Goal: Task Accomplishment & Management: Complete application form

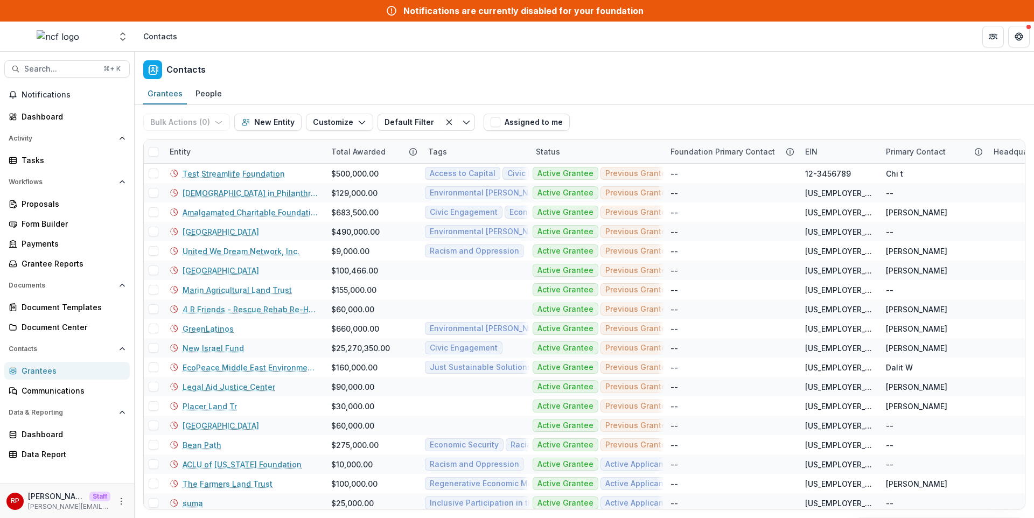
click at [669, 40] on header "Contacts" at bounding box center [585, 37] width 900 height 30
click at [625, 92] on div "Grantees People" at bounding box center [585, 95] width 900 height 22
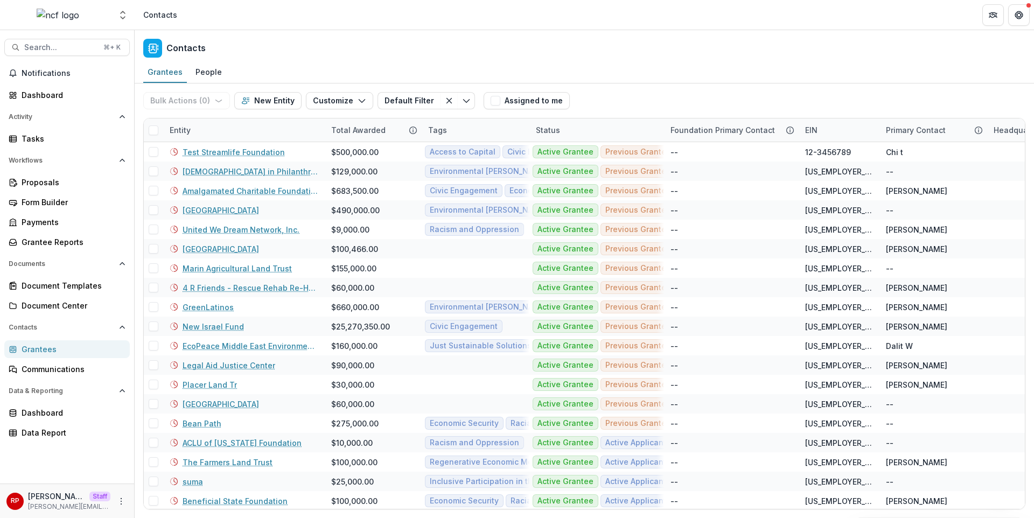
click at [764, 30] on div "Aggregate Analysis Foundations Ruthwick Foundation Peloton Demo Fineshriber Dem…" at bounding box center [517, 15] width 1034 height 30
click at [691, 66] on div "Grantees People" at bounding box center [585, 73] width 900 height 22
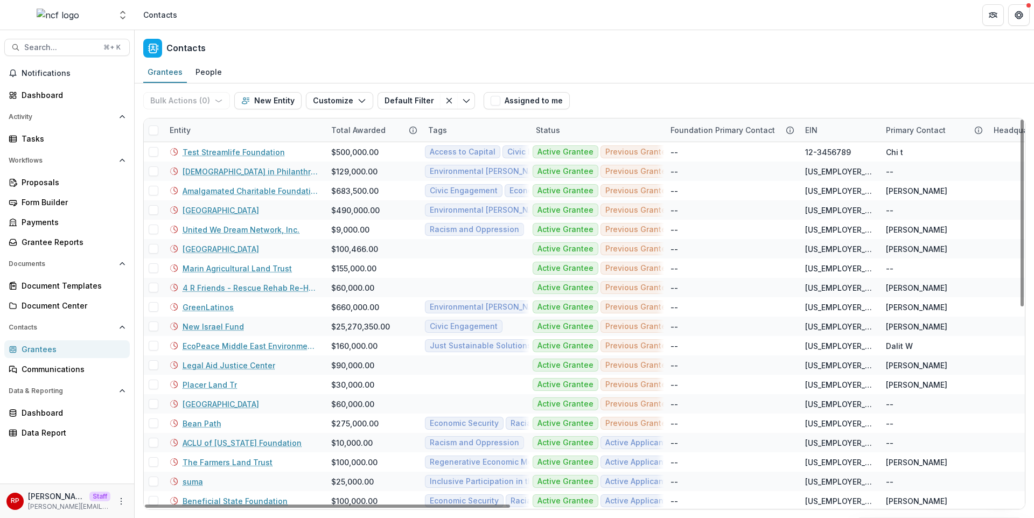
click at [240, 130] on div "Entity" at bounding box center [244, 130] width 162 height 23
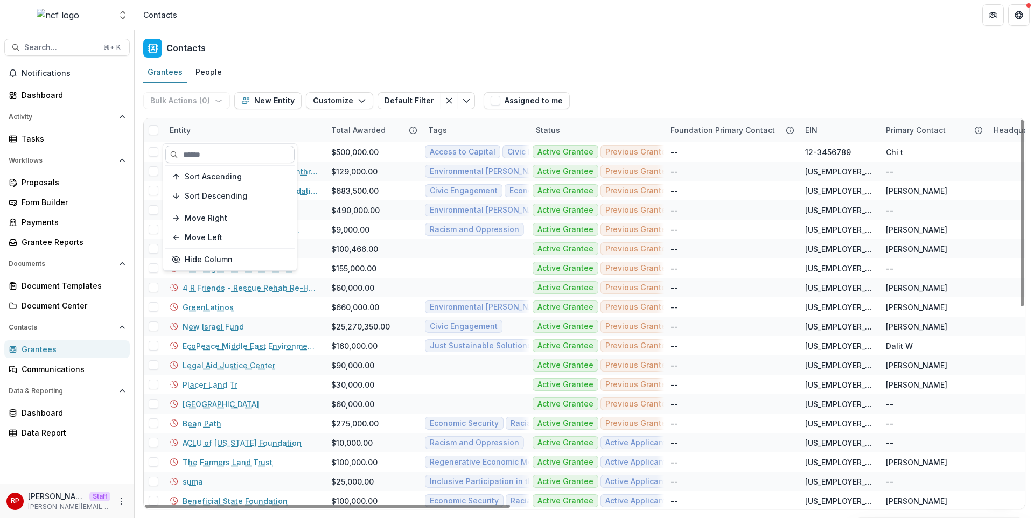
click at [243, 157] on input at bounding box center [229, 154] width 129 height 17
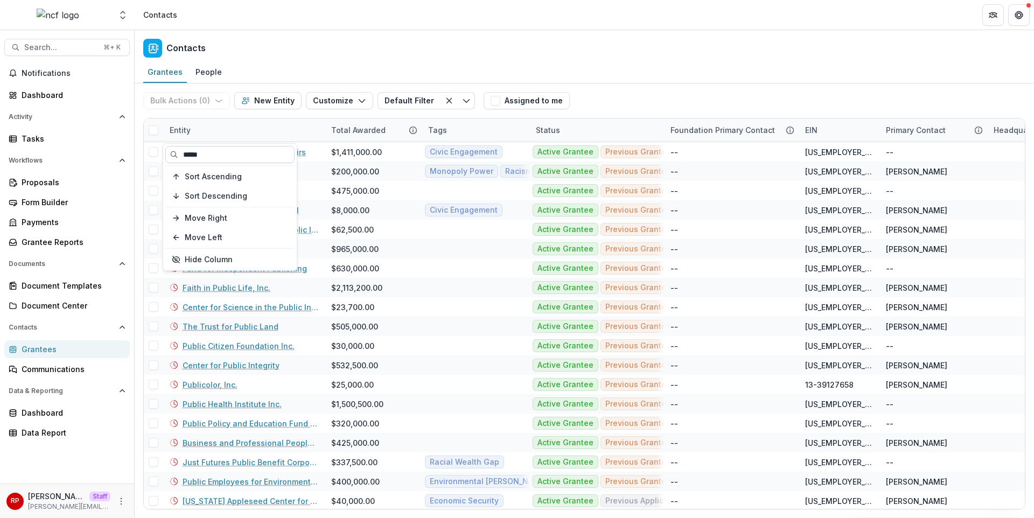
type input "******"
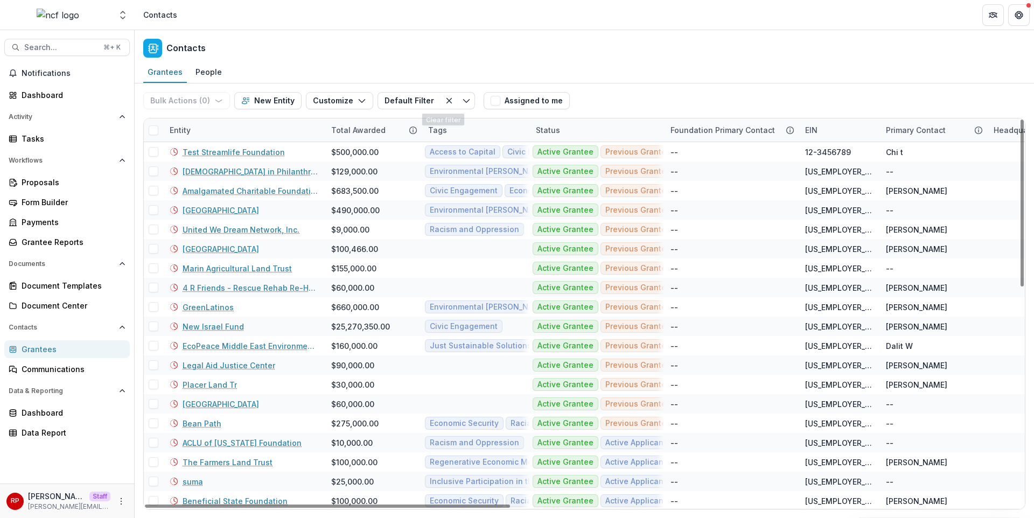
click at [450, 53] on div "Contacts" at bounding box center [585, 46] width 900 height 32
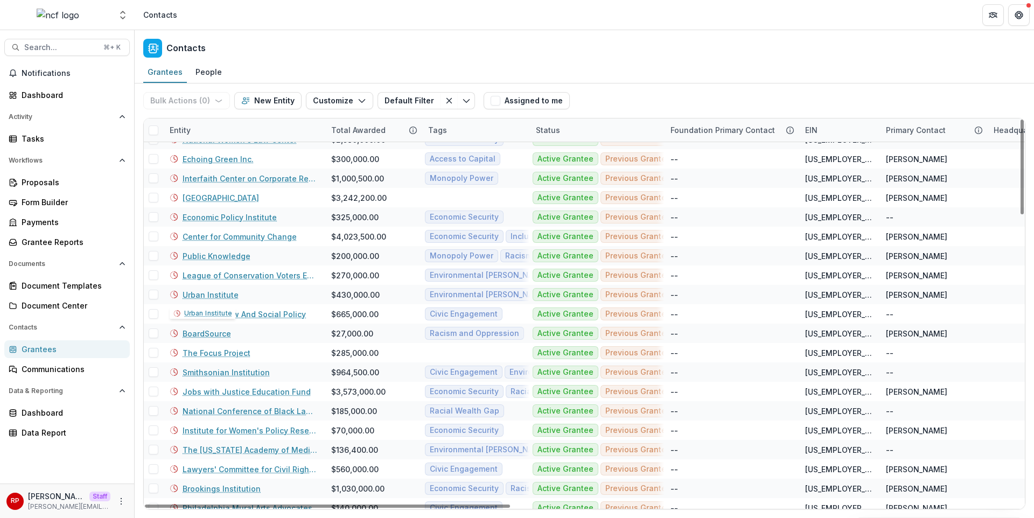
scroll to position [731, 0]
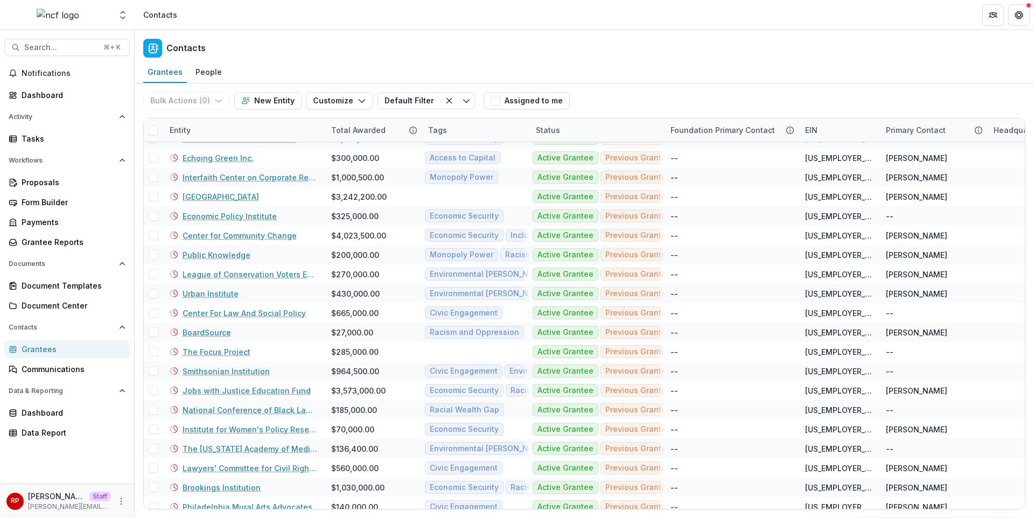
click at [663, 69] on div "Grantees People" at bounding box center [585, 73] width 900 height 22
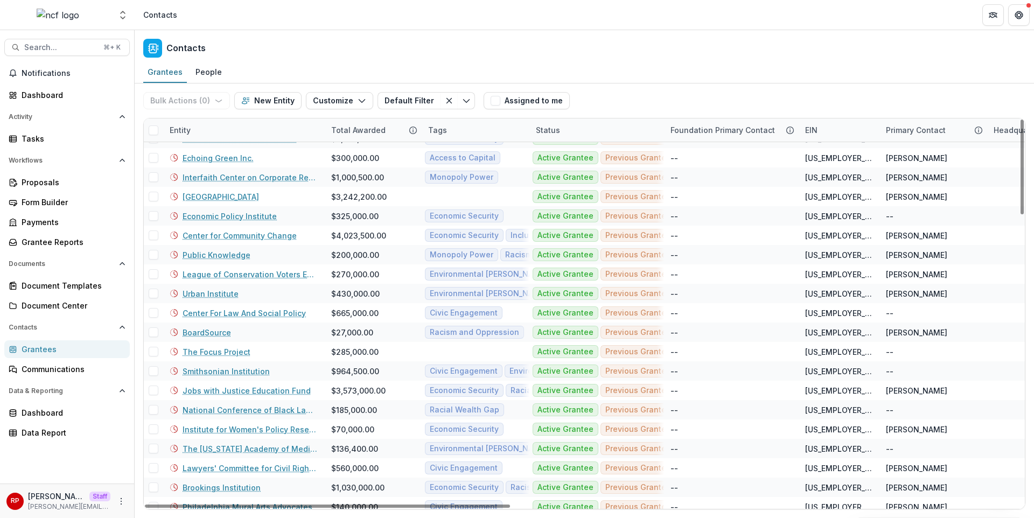
click at [241, 126] on div "Entity" at bounding box center [244, 130] width 162 height 23
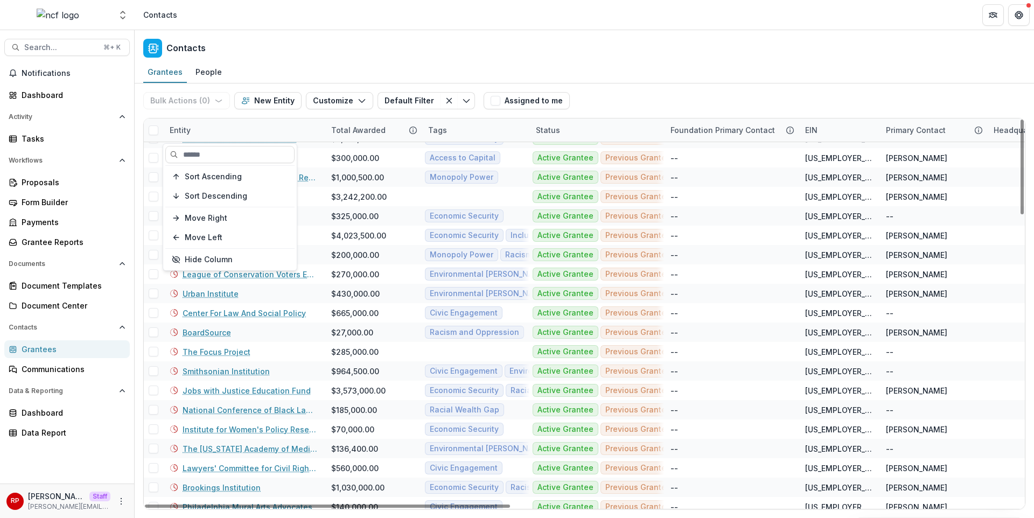
click at [246, 145] on div "Sort Ascending Sort Descending Move Right Move Left Hide Column" at bounding box center [230, 207] width 134 height 127
click at [254, 152] on input at bounding box center [229, 154] width 129 height 17
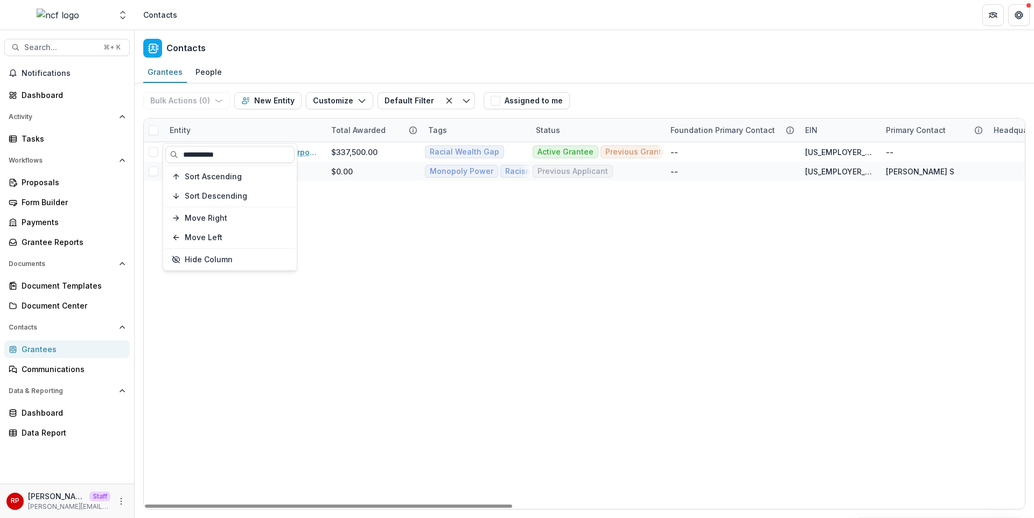
scroll to position [0, 0]
type input "**********"
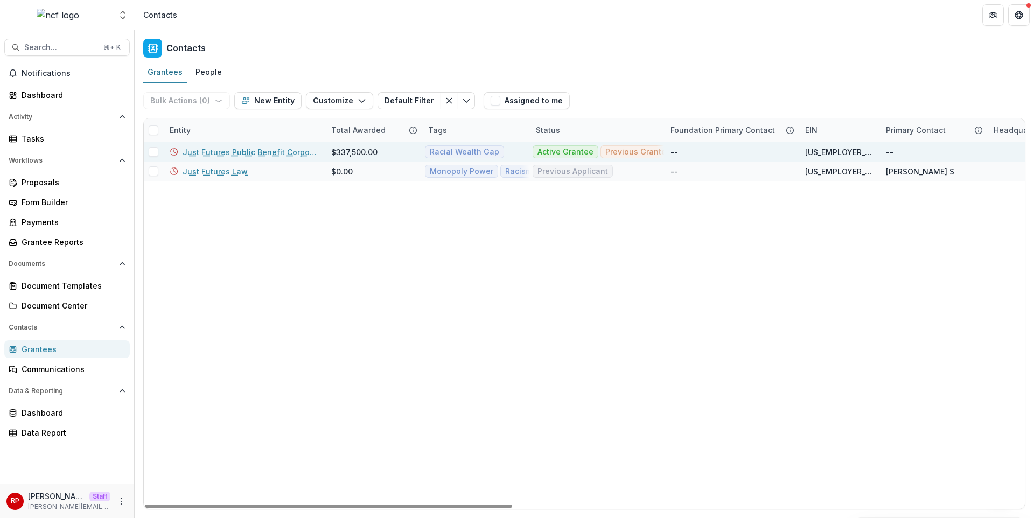
click at [247, 156] on link "Just Futures Public Benefit Corporation" at bounding box center [251, 152] width 136 height 11
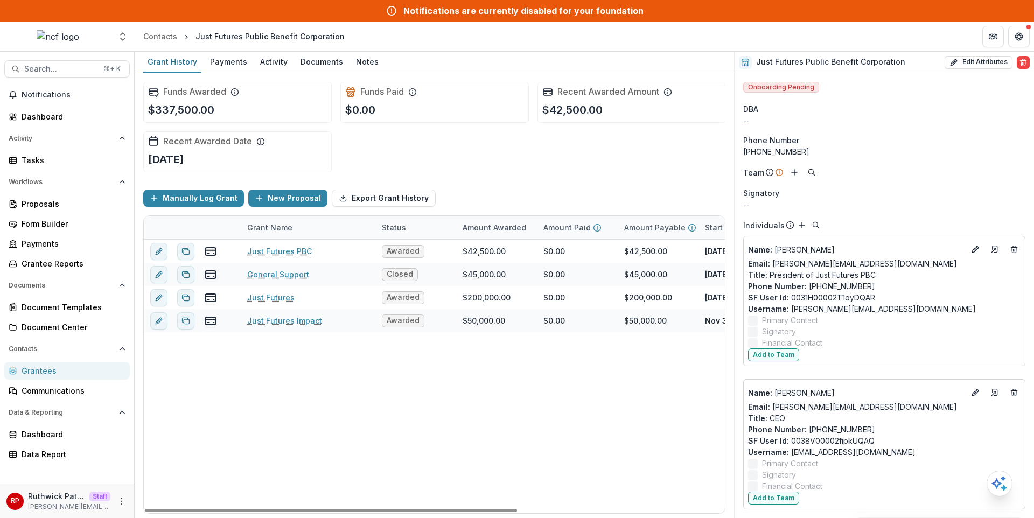
click at [468, 173] on div "Funds Awarded $337,500.00 Funds Paid $0.00 Recent Awarded Amount $42,500.00 Rec…" at bounding box center [434, 127] width 582 height 108
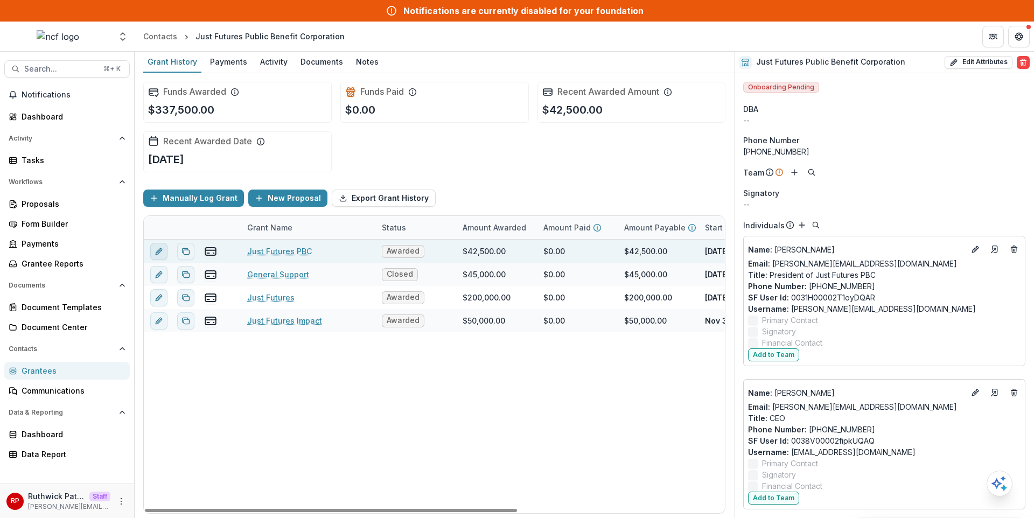
click at [162, 254] on icon "edit" at bounding box center [159, 251] width 9 height 9
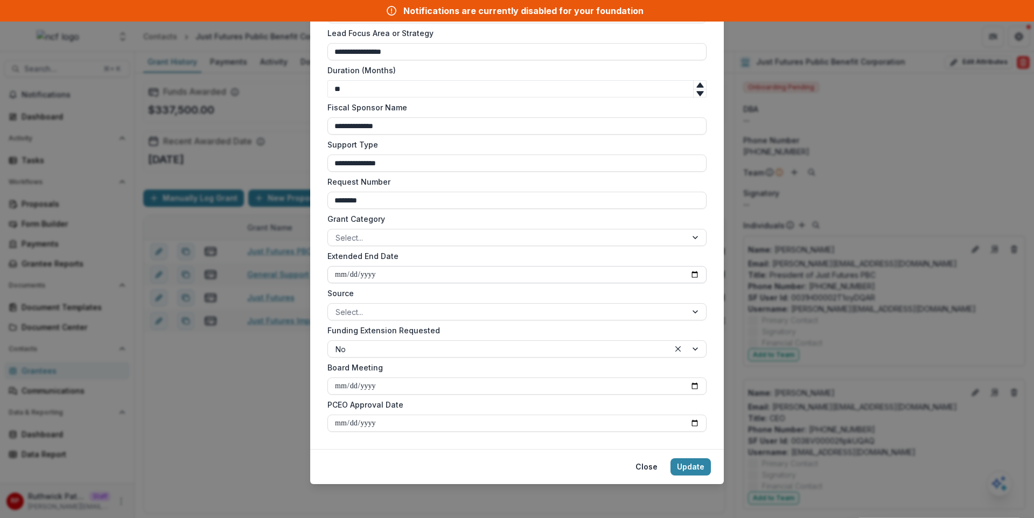
scroll to position [962, 0]
click at [413, 350] on div at bounding box center [499, 348] width 326 height 13
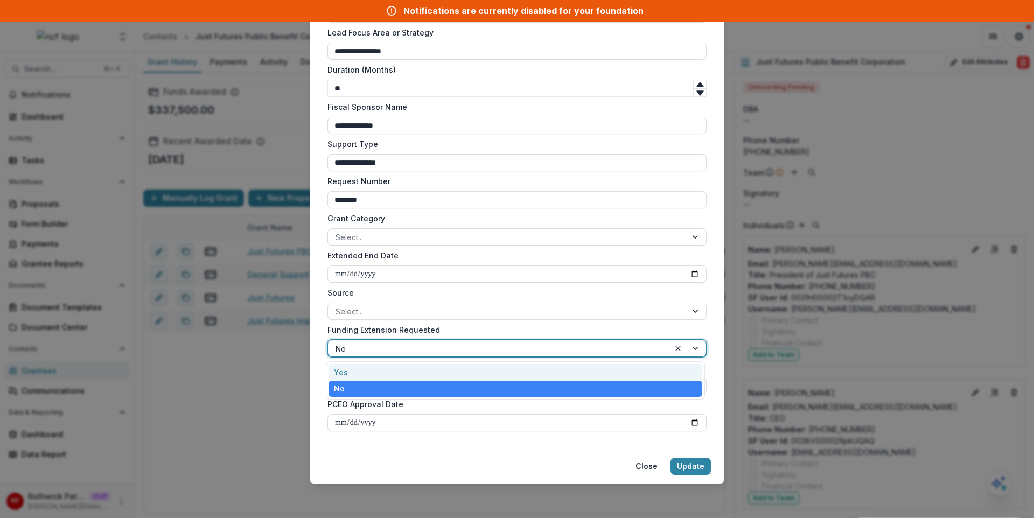
click at [445, 333] on label "Funding Extension Requested" at bounding box center [514, 329] width 373 height 11
click at [338, 343] on input "Funding Extension Requested" at bounding box center [337, 348] width 2 height 11
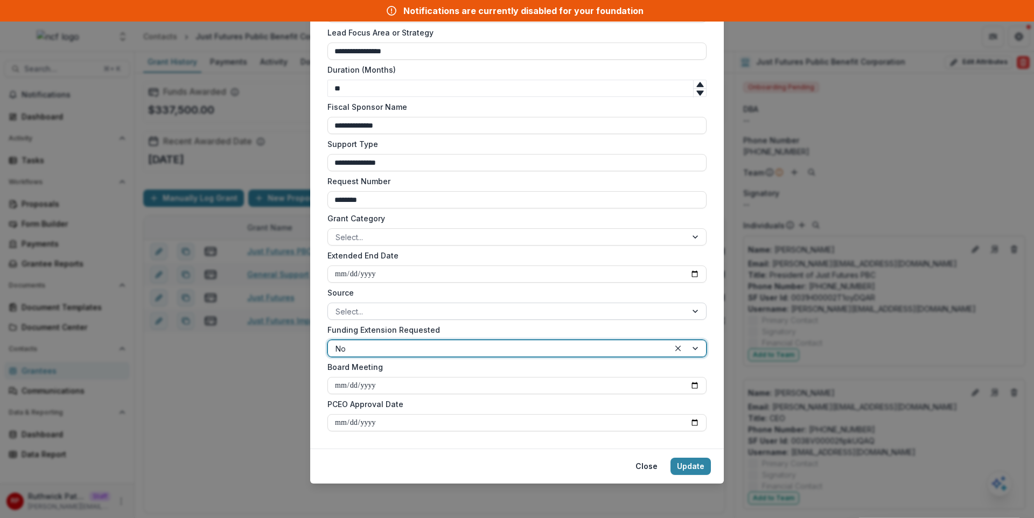
click at [415, 312] on div at bounding box center [508, 311] width 344 height 13
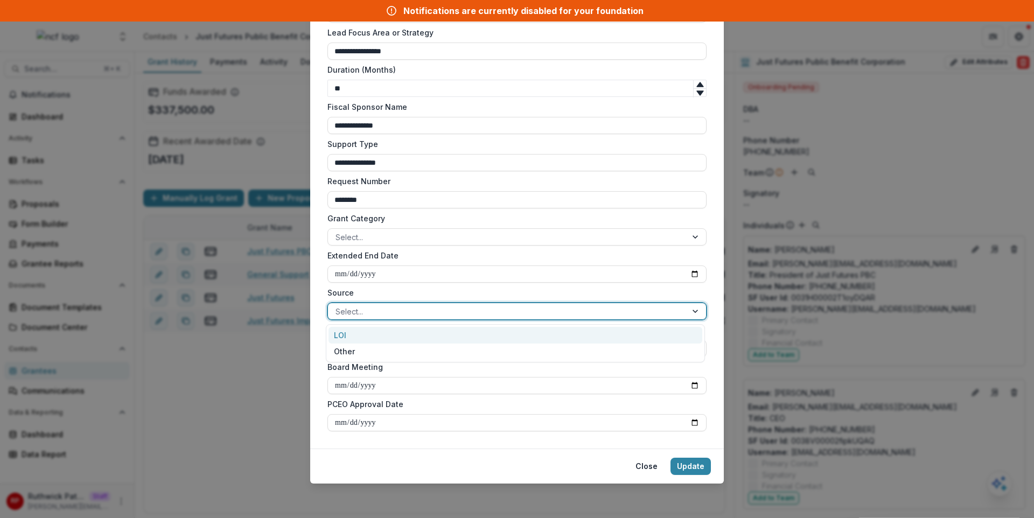
click at [414, 296] on label "Source" at bounding box center [514, 292] width 373 height 11
click at [338, 306] on input "Source" at bounding box center [337, 311] width 2 height 11
click at [248, 389] on div "**********" at bounding box center [517, 259] width 1034 height 518
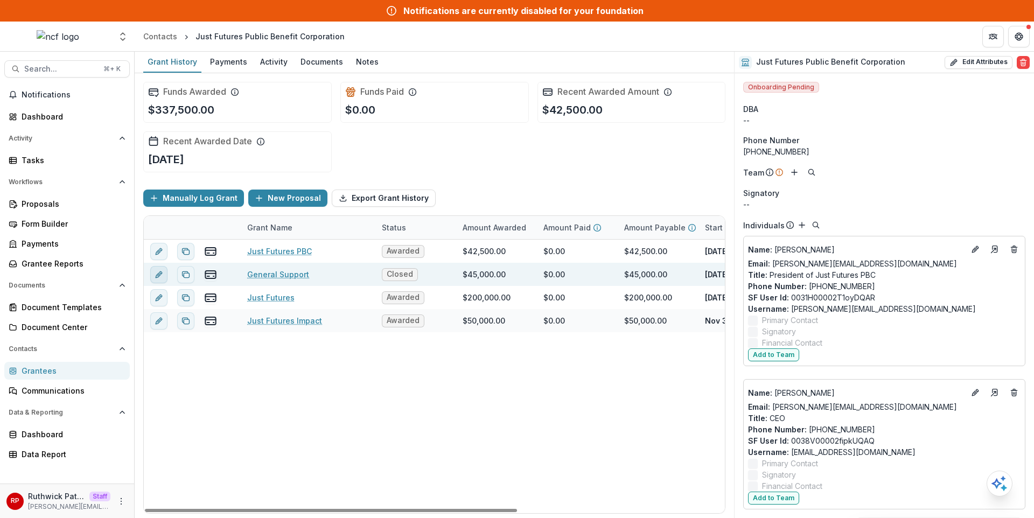
click at [163, 280] on button "edit" at bounding box center [158, 274] width 17 height 17
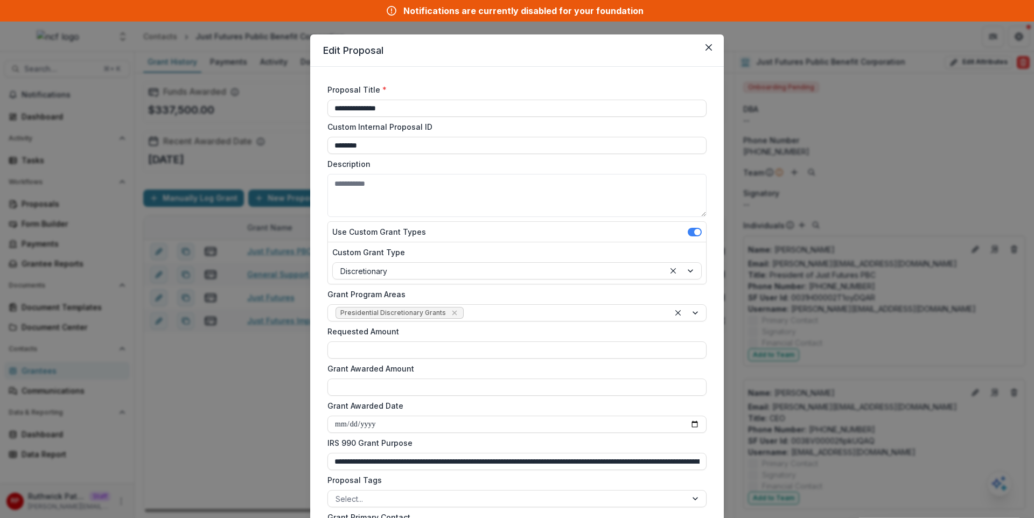
type input "*******"
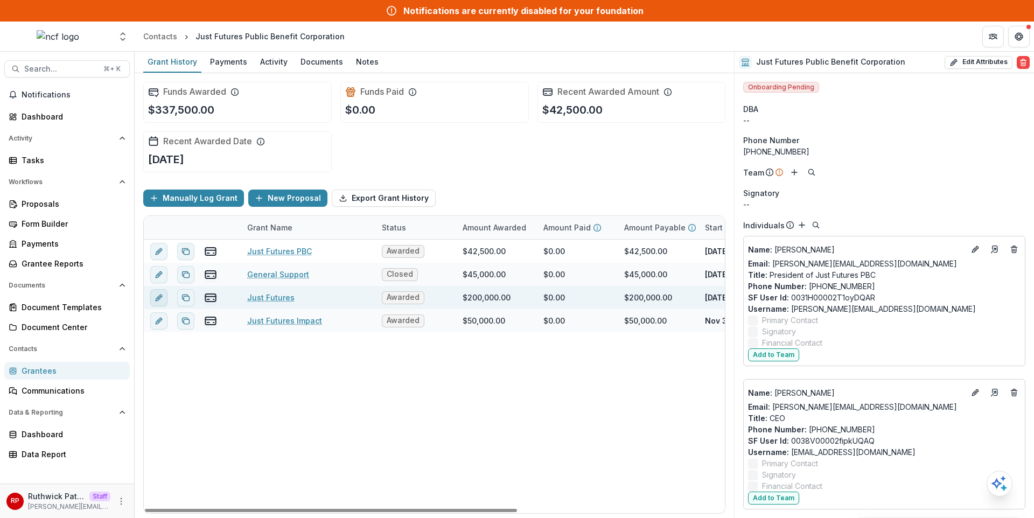
click at [156, 301] on icon "edit" at bounding box center [159, 298] width 9 height 9
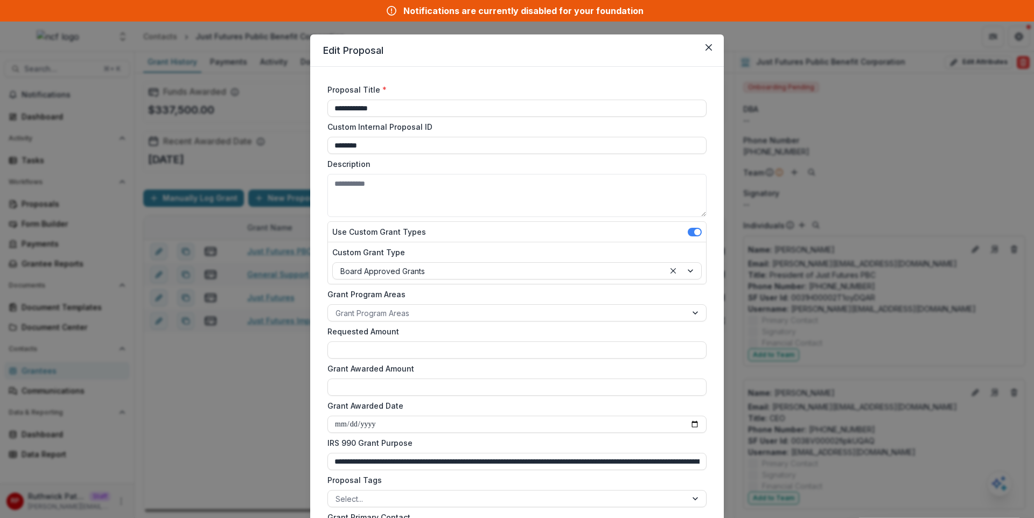
type input "*******"
type input "********"
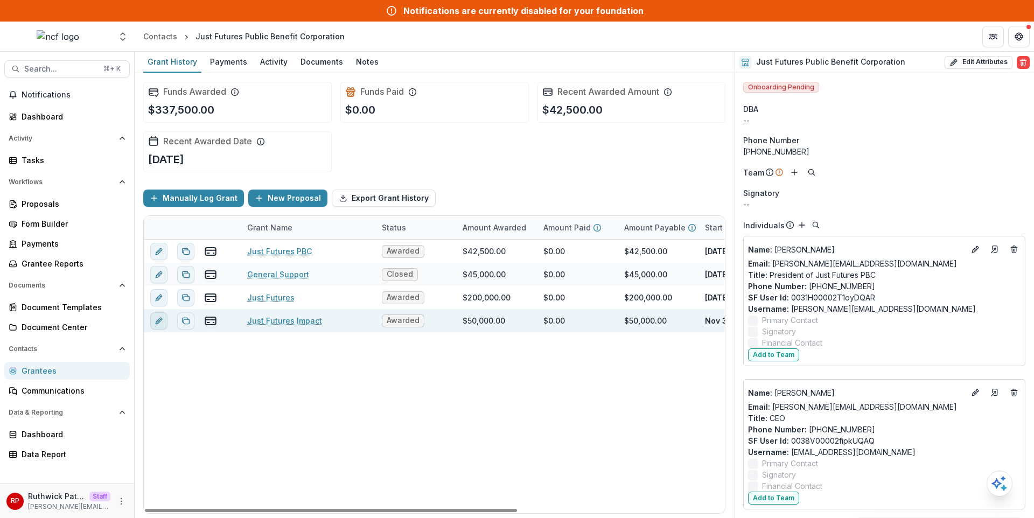
click at [162, 322] on icon "edit" at bounding box center [159, 321] width 9 height 9
drag, startPoint x: 239, startPoint y: 419, endPoint x: 134, endPoint y: 421, distance: 104.5
click at [237, 419] on div "Just Futures PBC Awarded $42,500.00 $0.00 $42,500.00 Nov 30, 2024 Nov 29, 2025 …" at bounding box center [596, 377] width 905 height 274
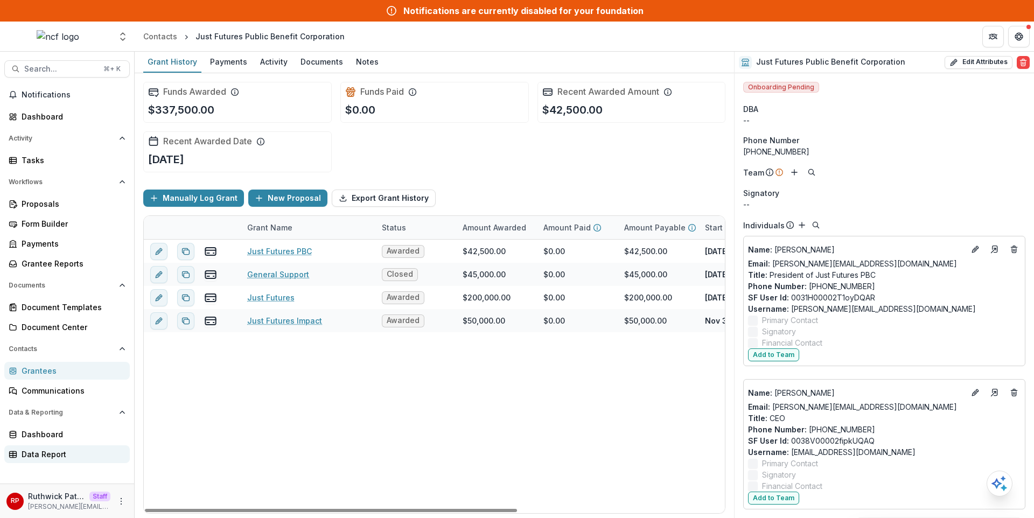
click at [92, 450] on div "Data Report" at bounding box center [72, 454] width 100 height 11
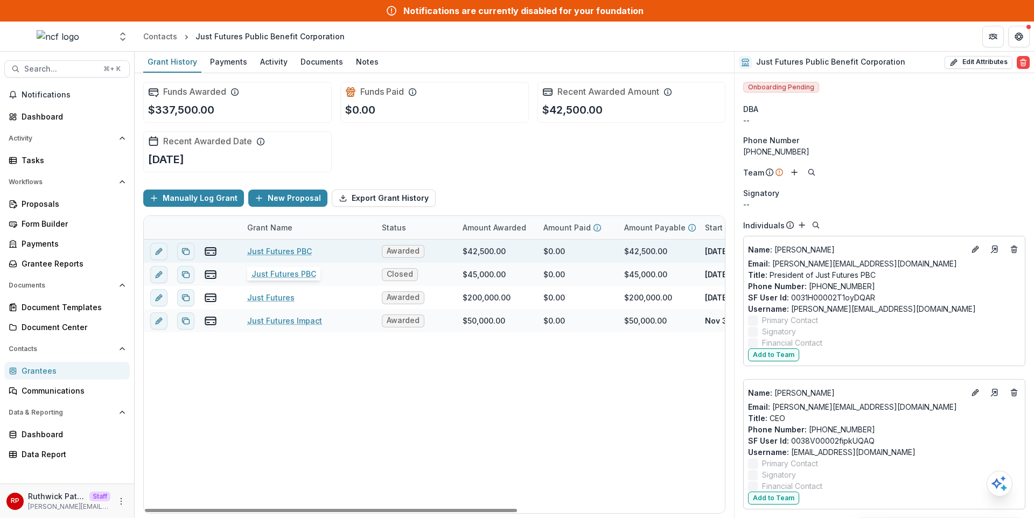
click at [293, 248] on link "Just Futures PBC" at bounding box center [279, 251] width 65 height 11
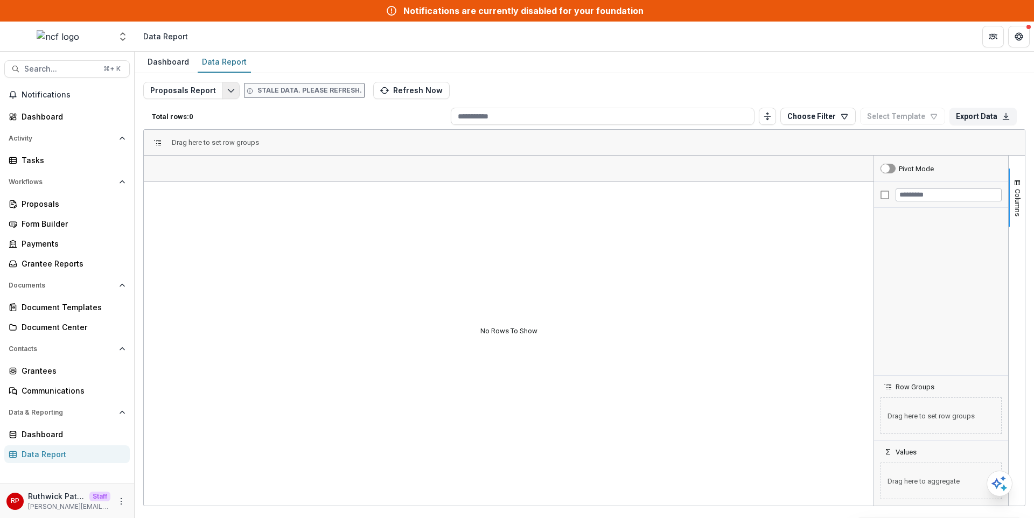
click at [222, 89] on button "Edit selected report" at bounding box center [230, 90] width 17 height 17
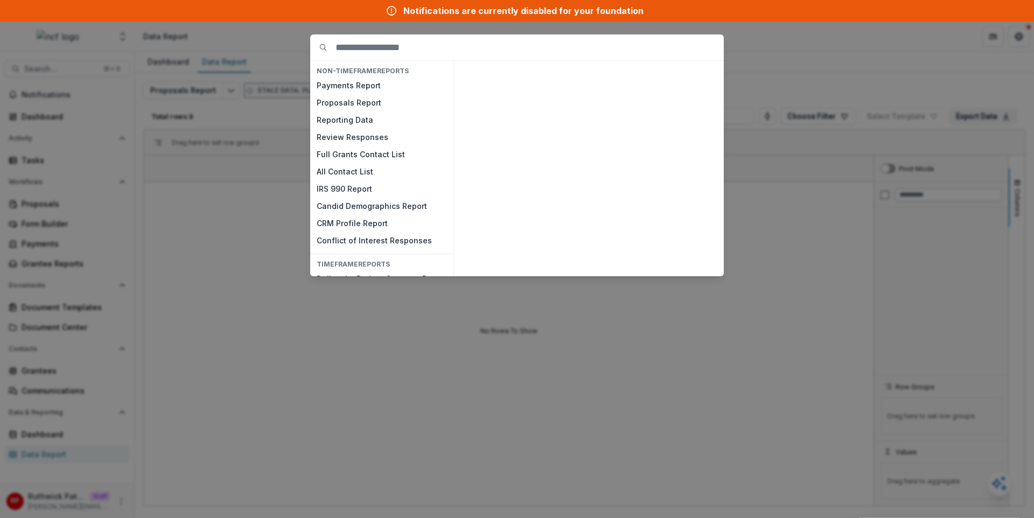
click at [296, 65] on div "NON-TIMEFRAME Reports Payments Report Proposals Report Reporting Data Review Re…" at bounding box center [517, 259] width 1034 height 518
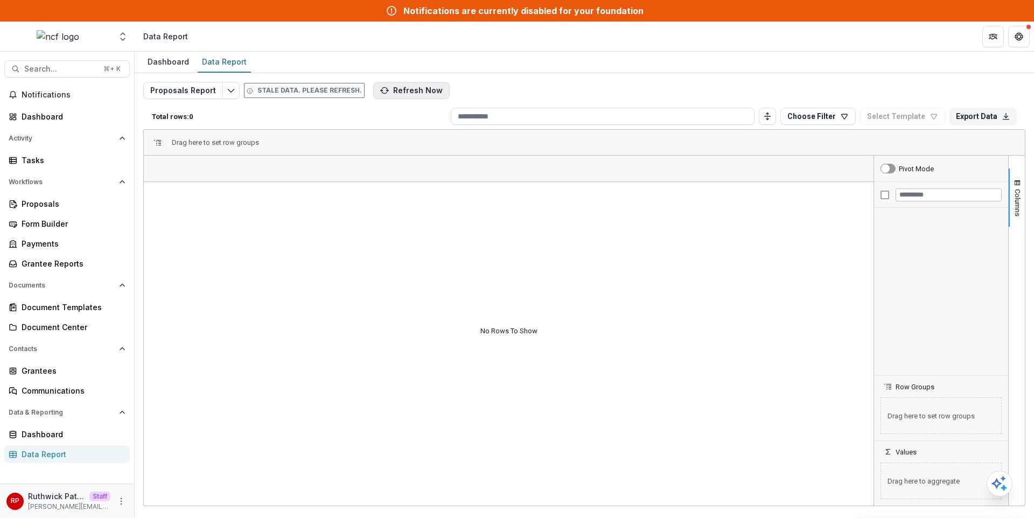
click at [421, 88] on button "Refresh Now" at bounding box center [411, 90] width 76 height 17
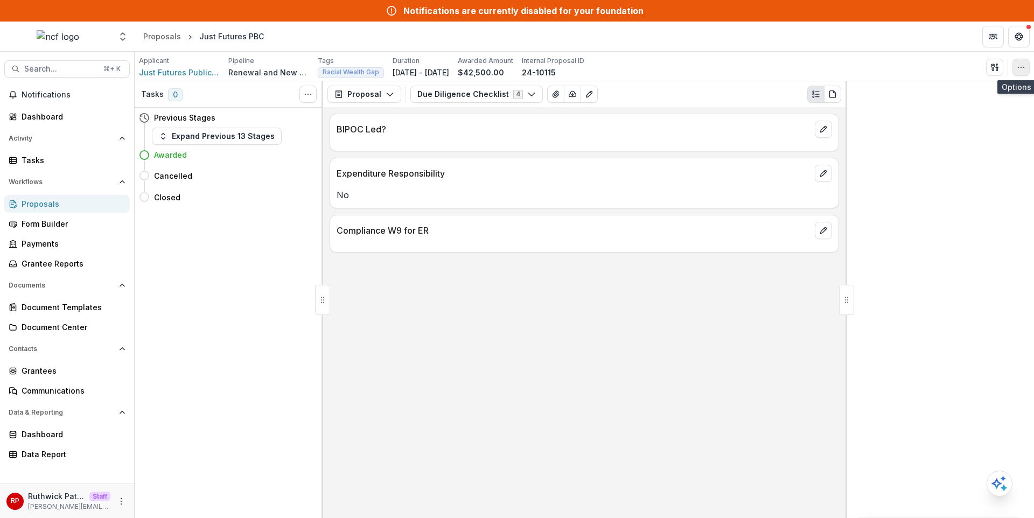
click at [1023, 64] on icon "button" at bounding box center [1021, 67] width 9 height 9
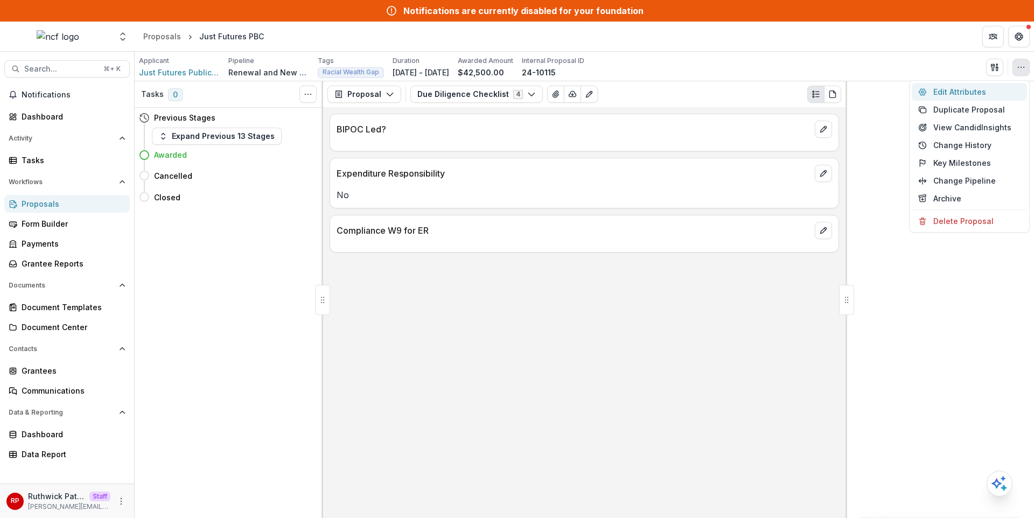
click at [989, 89] on button "Edit Attributes" at bounding box center [969, 92] width 115 height 18
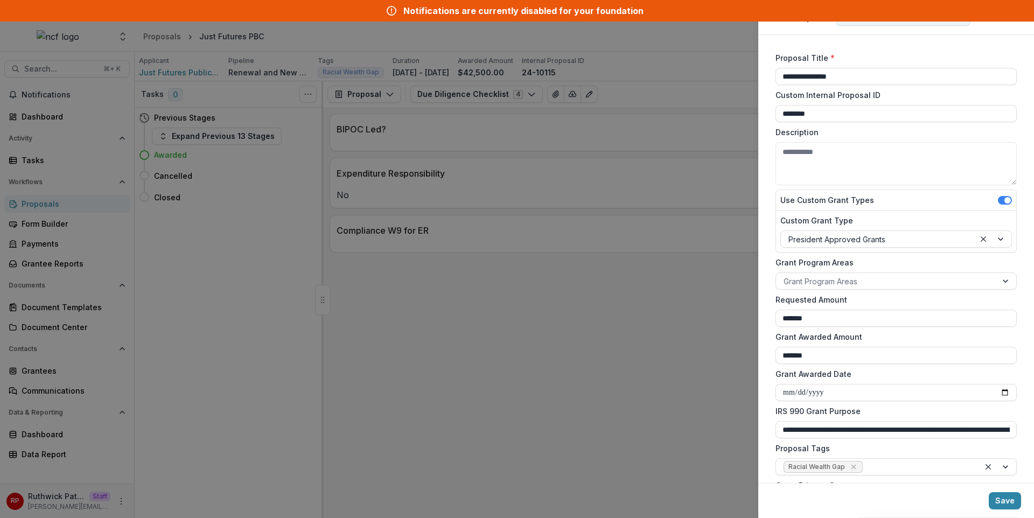
click at [667, 189] on div "**********" at bounding box center [517, 259] width 1034 height 518
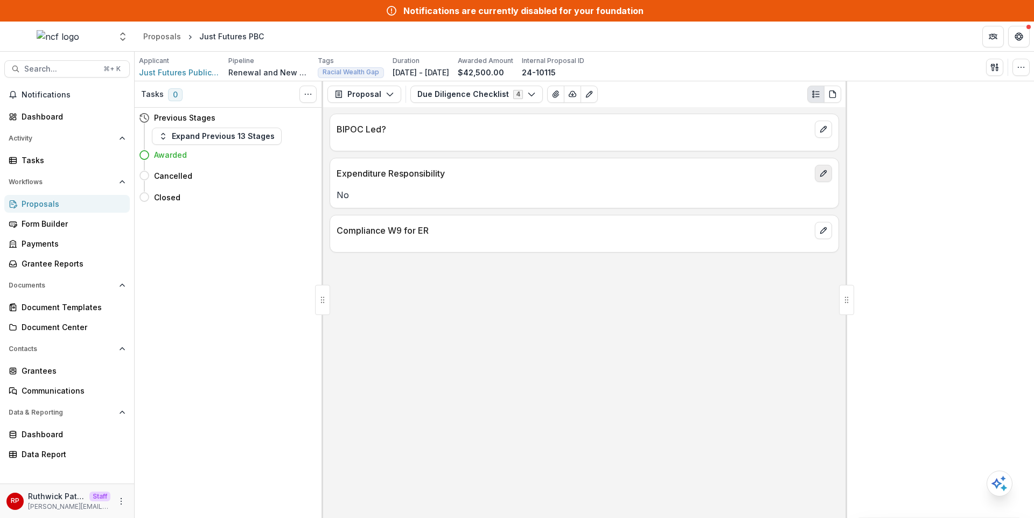
click at [818, 172] on button "edit" at bounding box center [823, 173] width 17 height 17
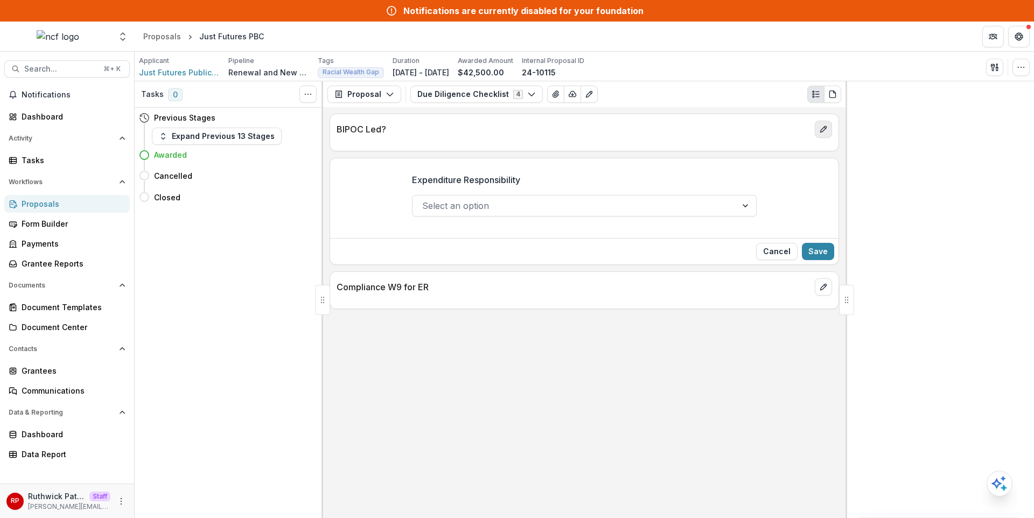
click at [820, 126] on icon "edit" at bounding box center [823, 129] width 9 height 9
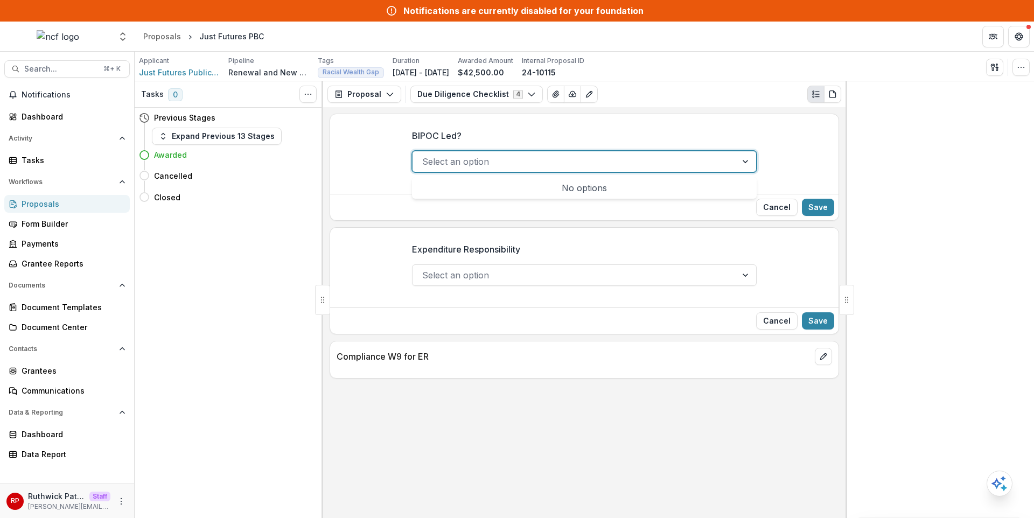
click at [534, 162] on div at bounding box center [574, 161] width 305 height 15
click at [603, 142] on label "BIPOC Led?" at bounding box center [581, 135] width 338 height 13
click at [425, 155] on input "BIPOC Led?" at bounding box center [423, 161] width 3 height 13
click at [615, 286] on div "Select an option" at bounding box center [584, 276] width 345 height 22
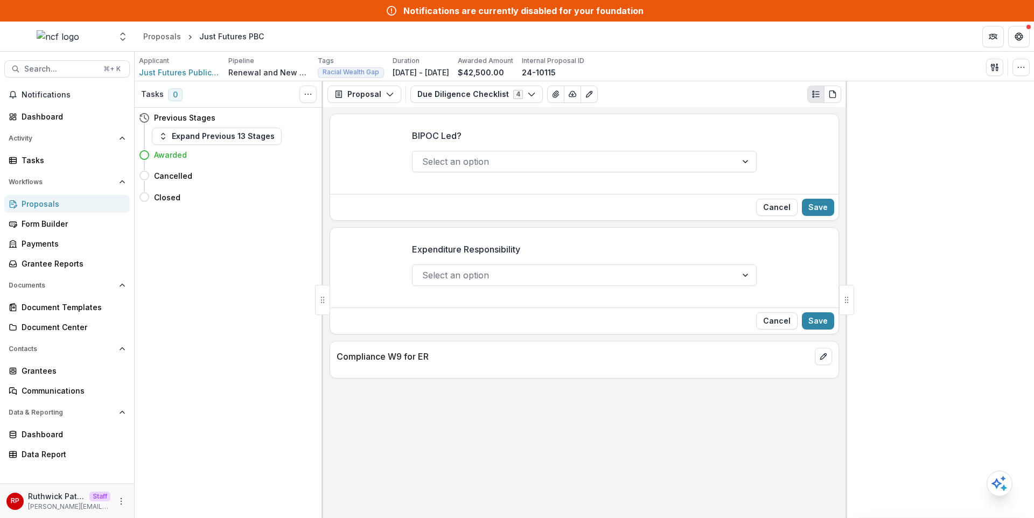
click at [616, 279] on div at bounding box center [574, 275] width 305 height 15
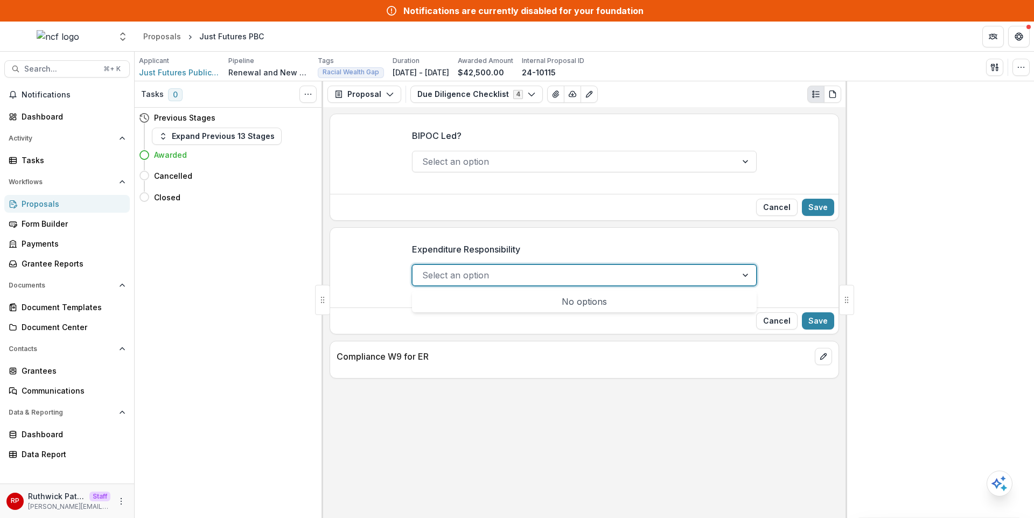
click at [616, 279] on div at bounding box center [574, 275] width 305 height 15
click at [526, 160] on div at bounding box center [574, 161] width 305 height 15
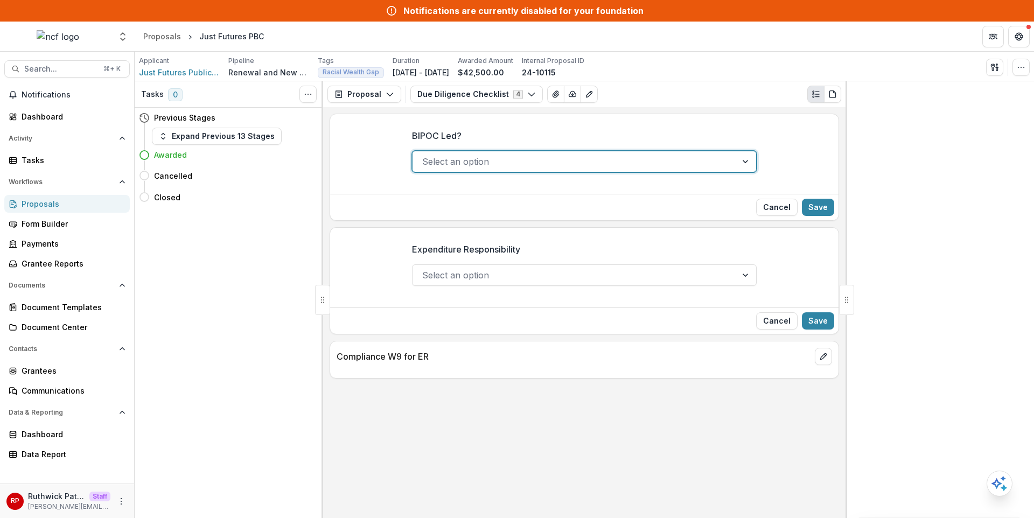
click at [598, 207] on div "Cancel Save" at bounding box center [584, 207] width 509 height 26
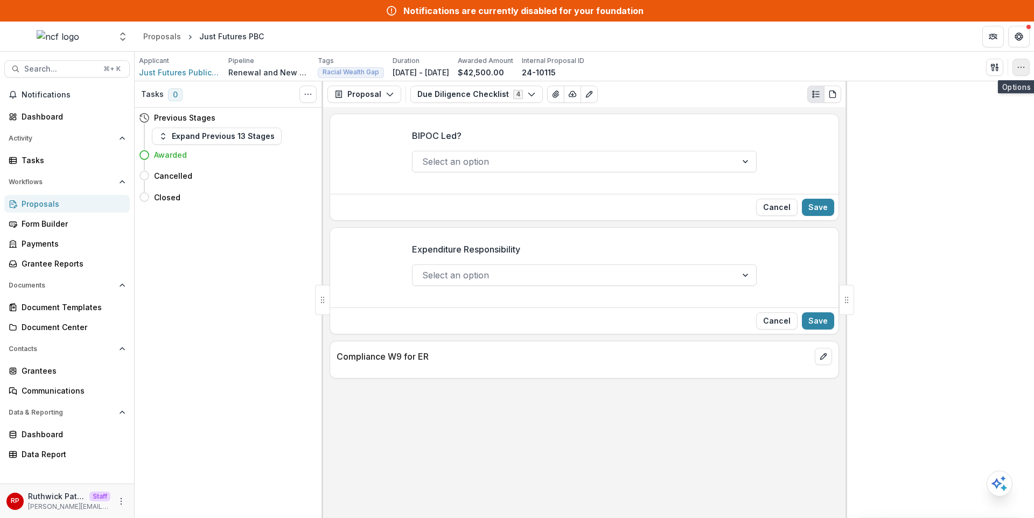
click at [1021, 67] on circle "button" at bounding box center [1021, 67] width 1 height 1
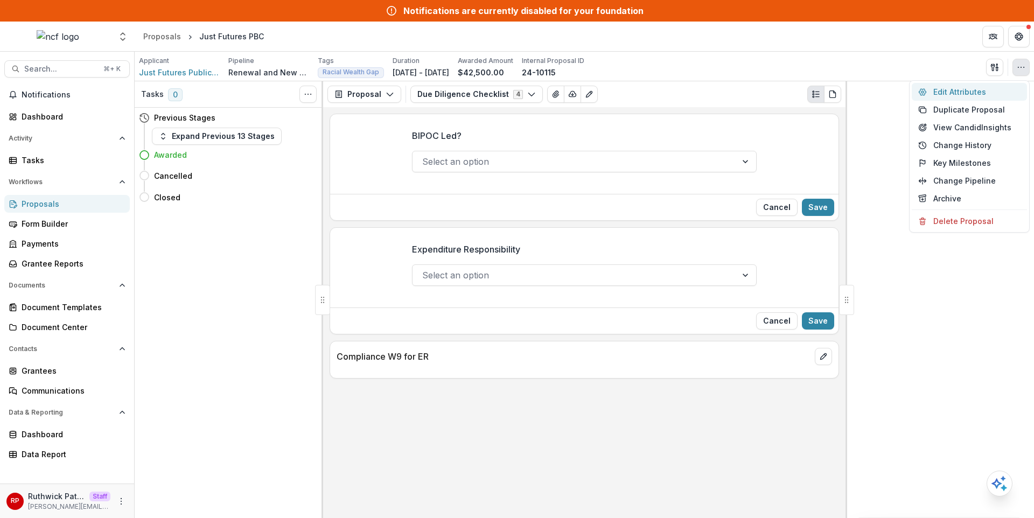
click at [976, 89] on button "Edit Attributes" at bounding box center [969, 92] width 115 height 18
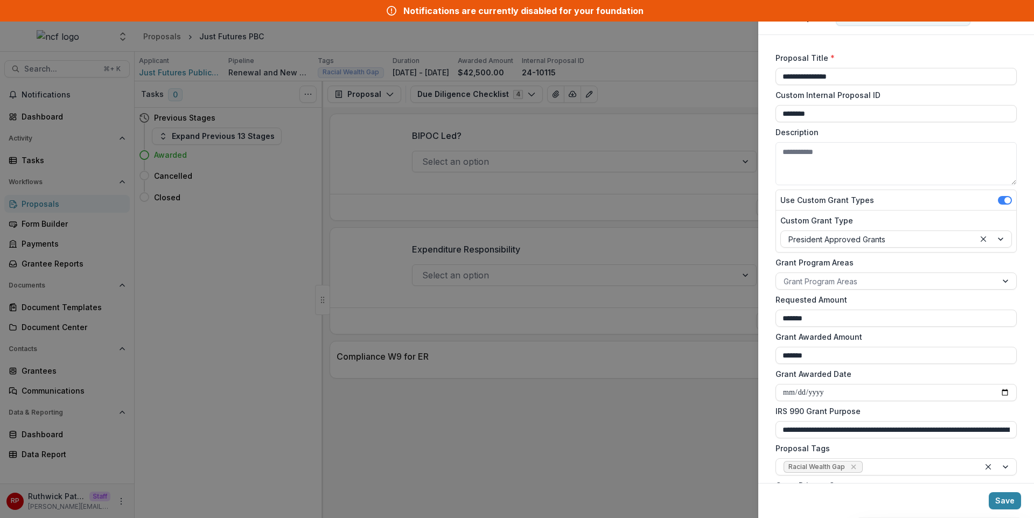
click at [722, 176] on div "**********" at bounding box center [517, 259] width 1034 height 518
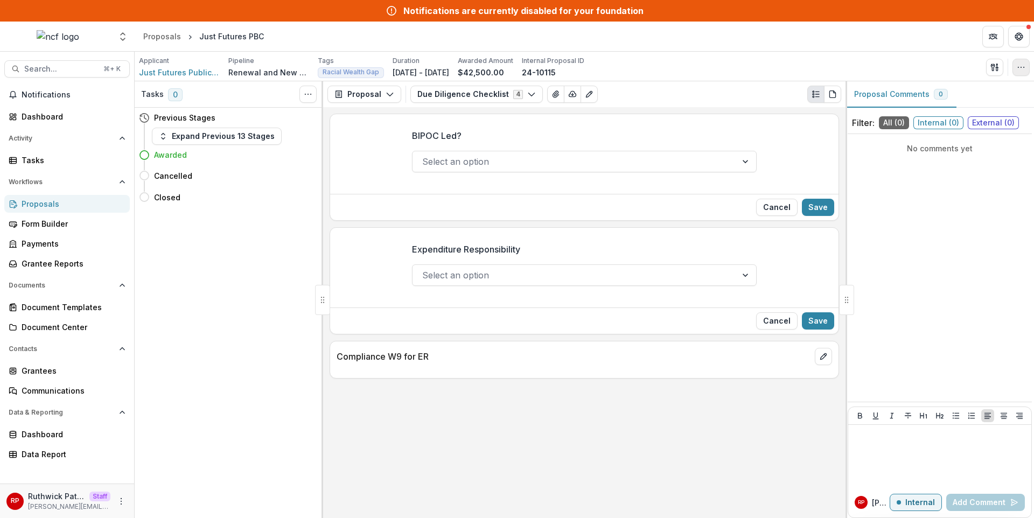
click at [1024, 73] on button "button" at bounding box center [1021, 67] width 17 height 17
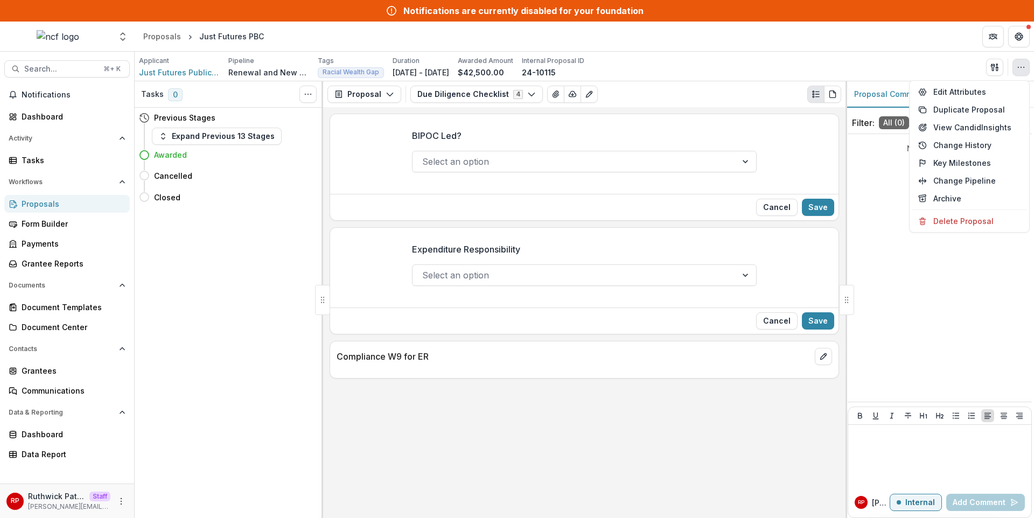
click at [1008, 81] on div "Edit Attributes Duplicate Proposal View Candid Insights Change History Key Mile…" at bounding box center [969, 156] width 121 height 152
click at [1001, 88] on button "Edit Attributes" at bounding box center [969, 92] width 115 height 18
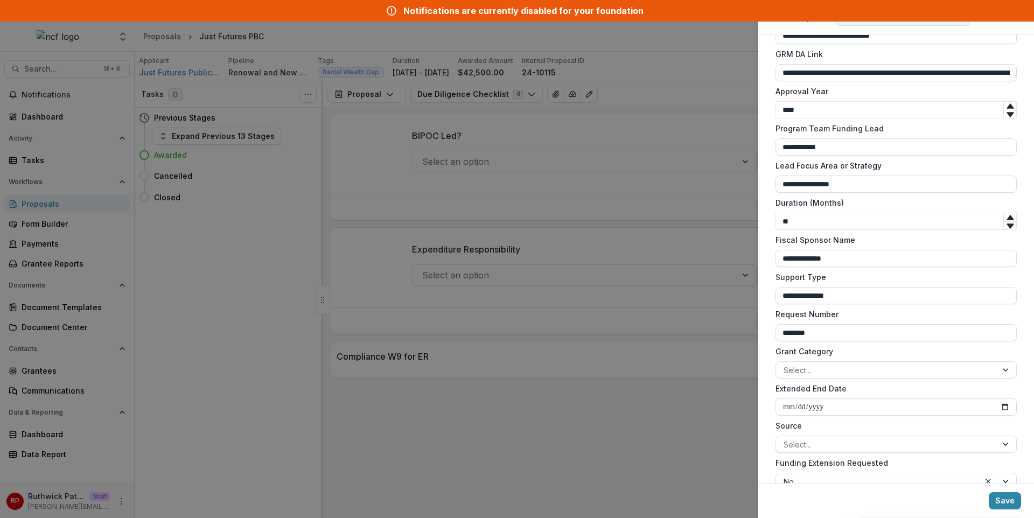
scroll to position [896, 0]
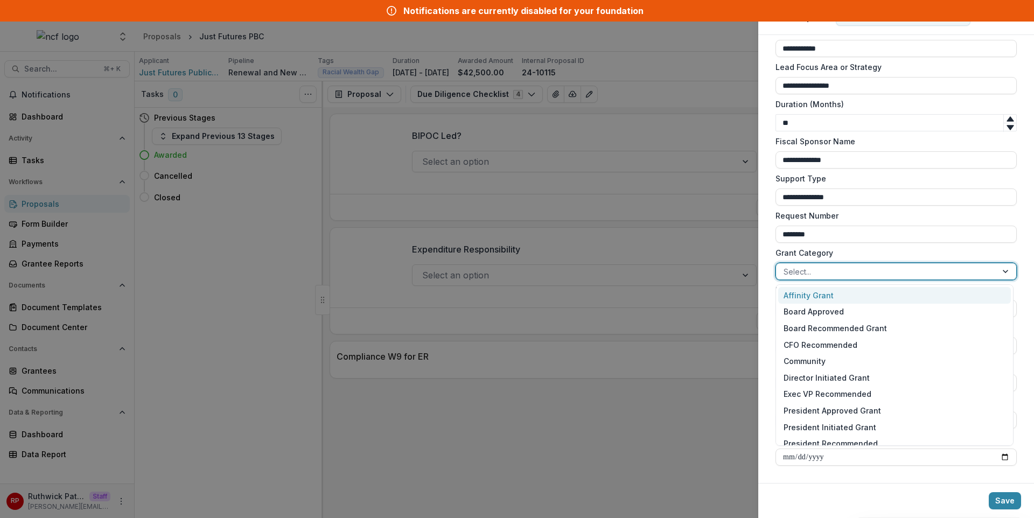
click at [854, 269] on div at bounding box center [887, 271] width 206 height 13
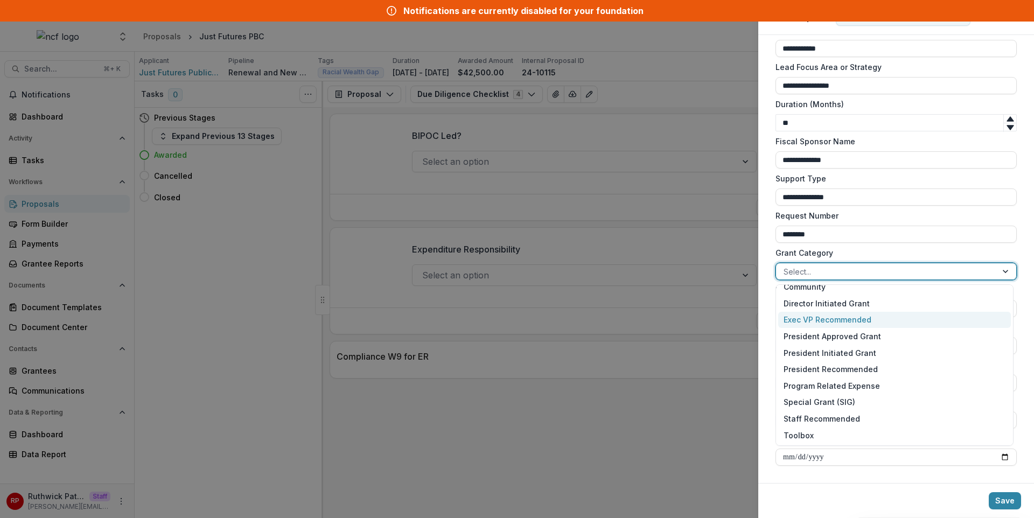
scroll to position [0, 0]
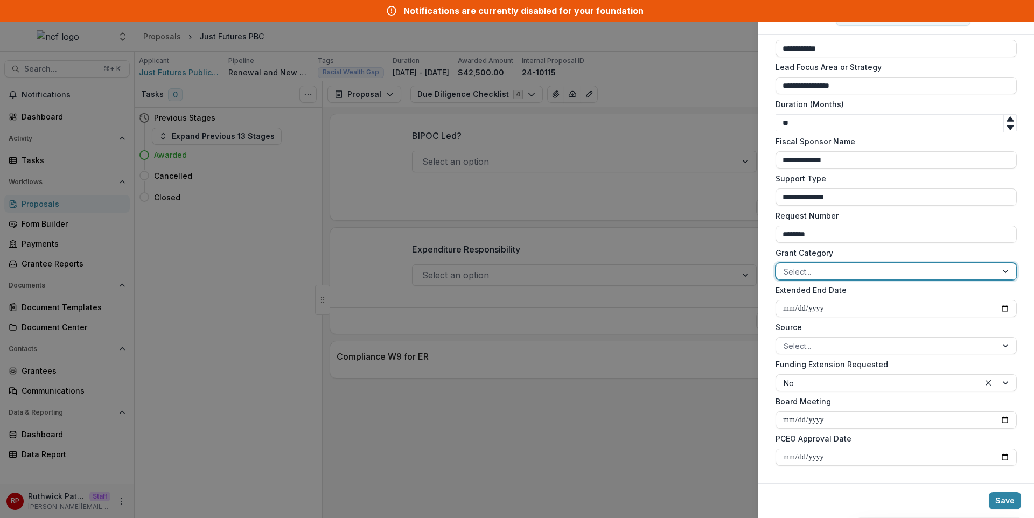
click at [854, 273] on div at bounding box center [887, 271] width 206 height 13
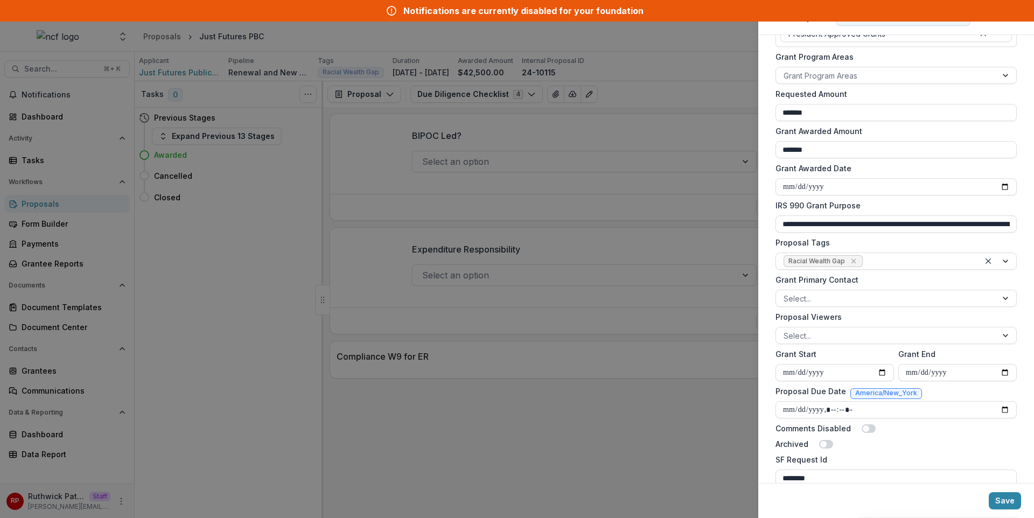
scroll to position [101, 0]
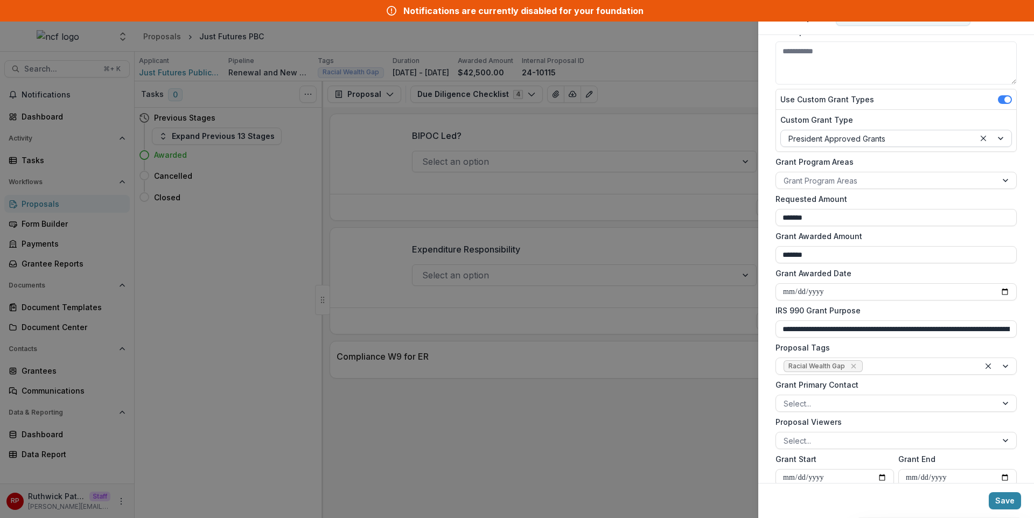
click at [839, 138] on div at bounding box center [878, 138] width 179 height 13
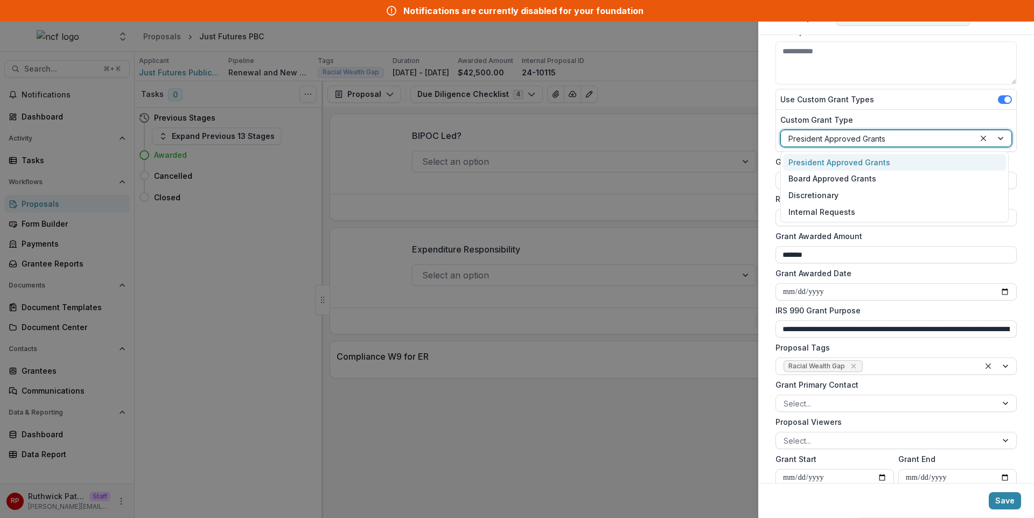
click at [777, 121] on div "Custom Grant Type President Approved Grants, 1 of 4. 4 results available. Use U…" at bounding box center [896, 130] width 240 height 41
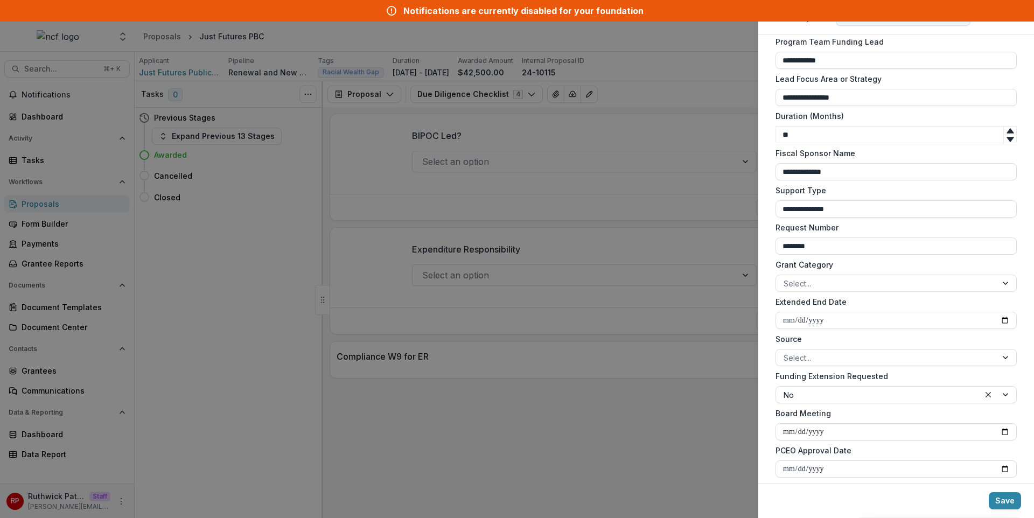
scroll to position [896, 0]
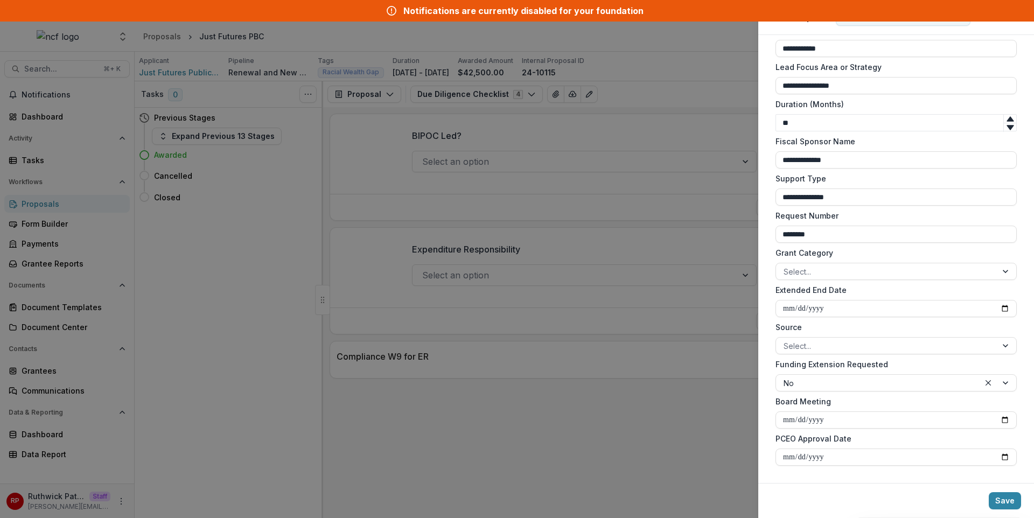
drag, startPoint x: 1023, startPoint y: 419, endPoint x: 1015, endPoint y: 421, distance: 7.8
click at [1023, 419] on div "**********" at bounding box center [897, 259] width 276 height 448
click at [1003, 423] on input "Board Meeting" at bounding box center [896, 420] width 241 height 17
click at [1004, 422] on input "Board Meeting" at bounding box center [896, 420] width 241 height 17
click at [822, 330] on label "Source" at bounding box center [893, 327] width 235 height 11
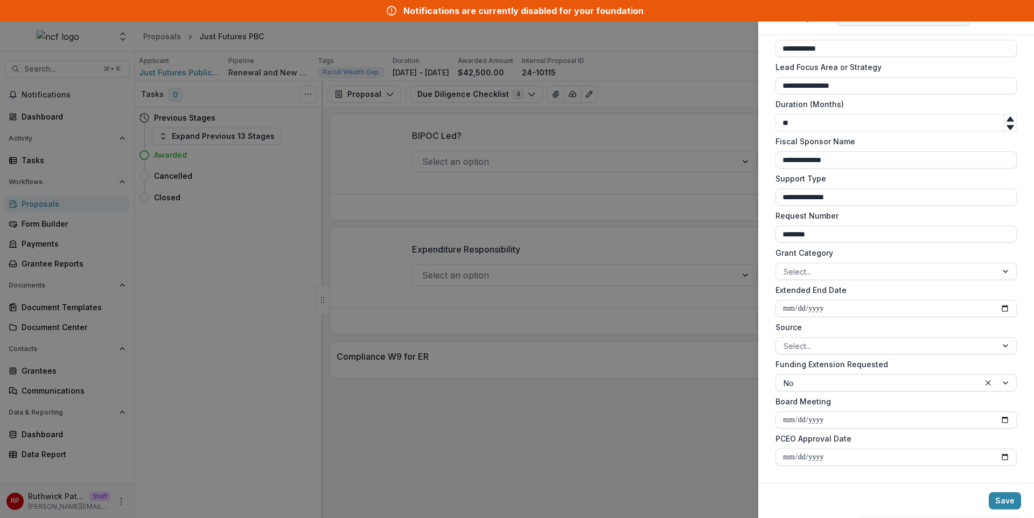
click at [786, 340] on input "Source" at bounding box center [785, 345] width 2 height 11
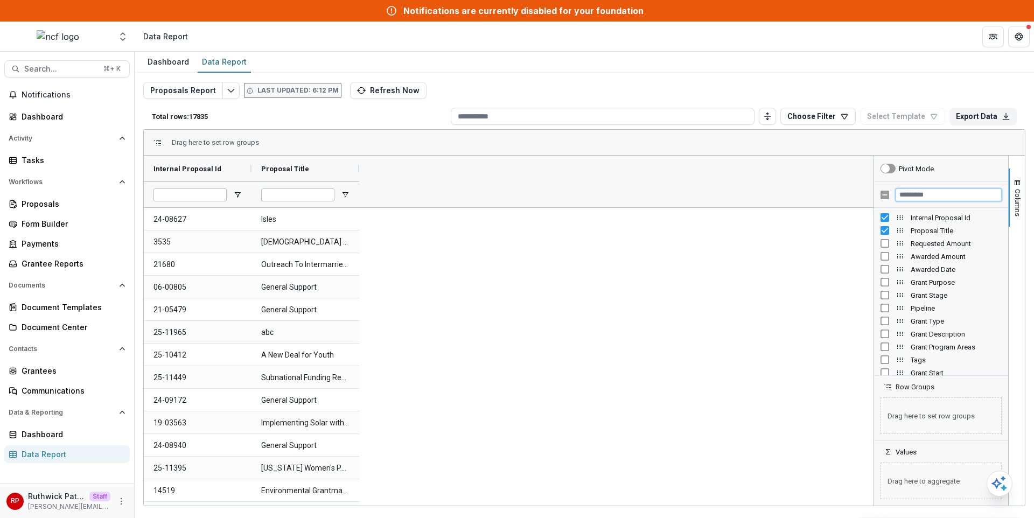
click at [905, 198] on input "Filter Columns Input" at bounding box center [949, 195] width 106 height 13
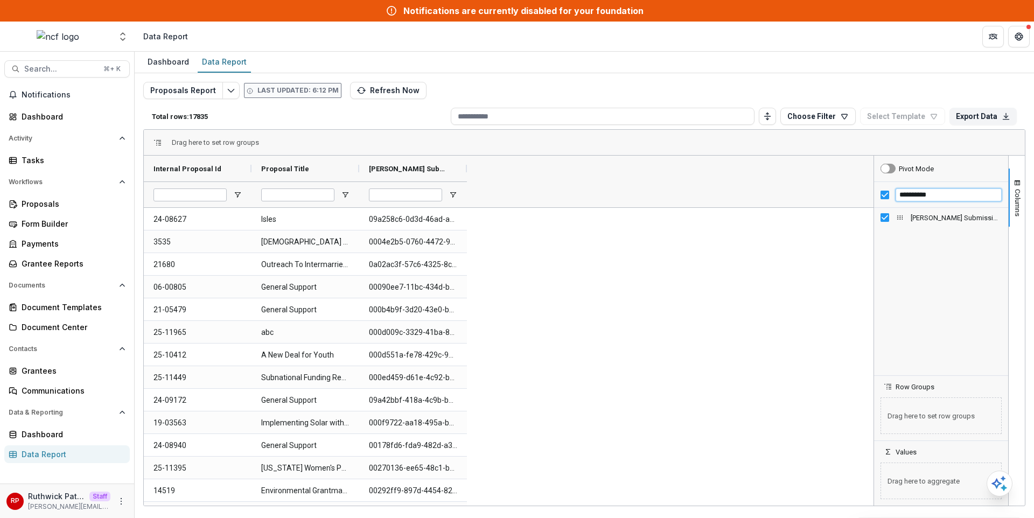
click at [926, 195] on input "**********" at bounding box center [949, 195] width 106 height 13
click at [940, 200] on input "**********" at bounding box center [949, 195] width 106 height 13
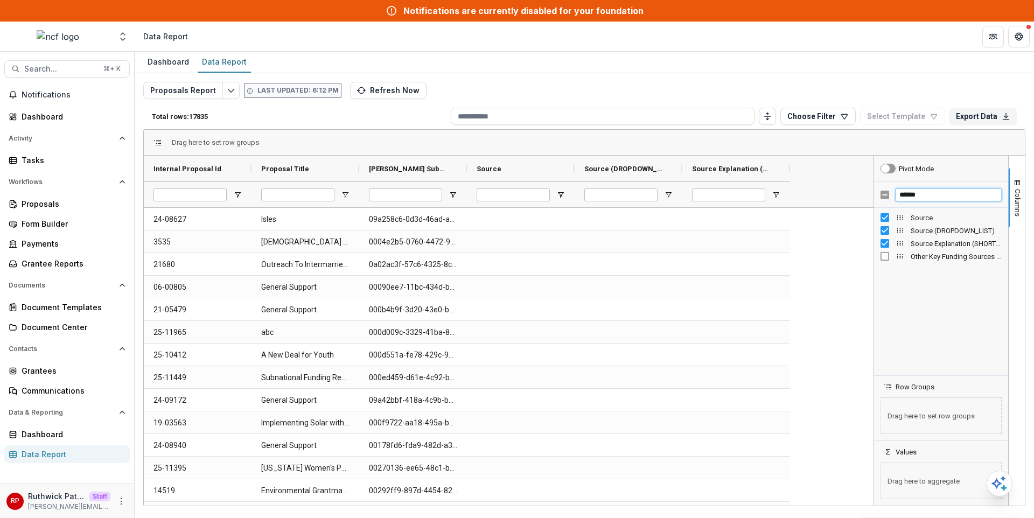
click at [931, 197] on input "******" at bounding box center [949, 195] width 106 height 13
type input "********"
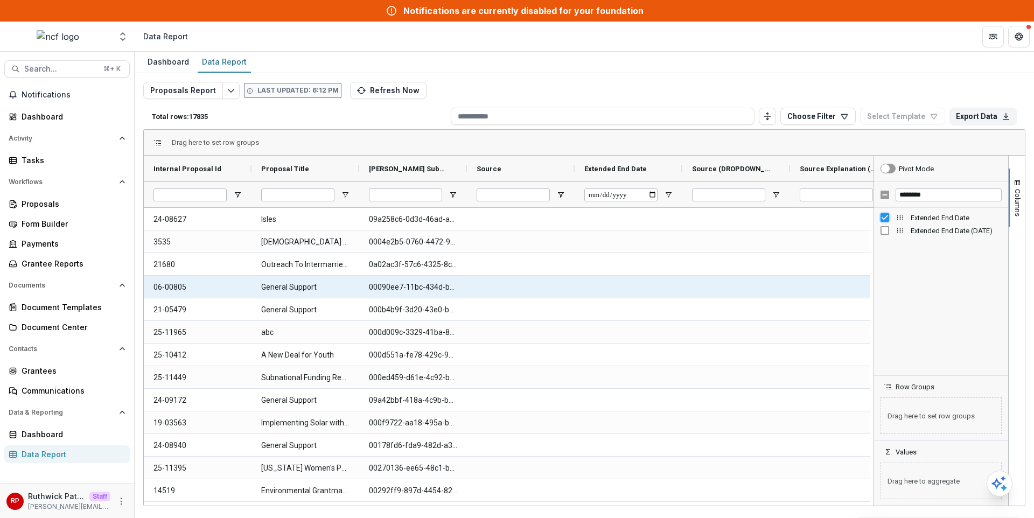
scroll to position [0, 27]
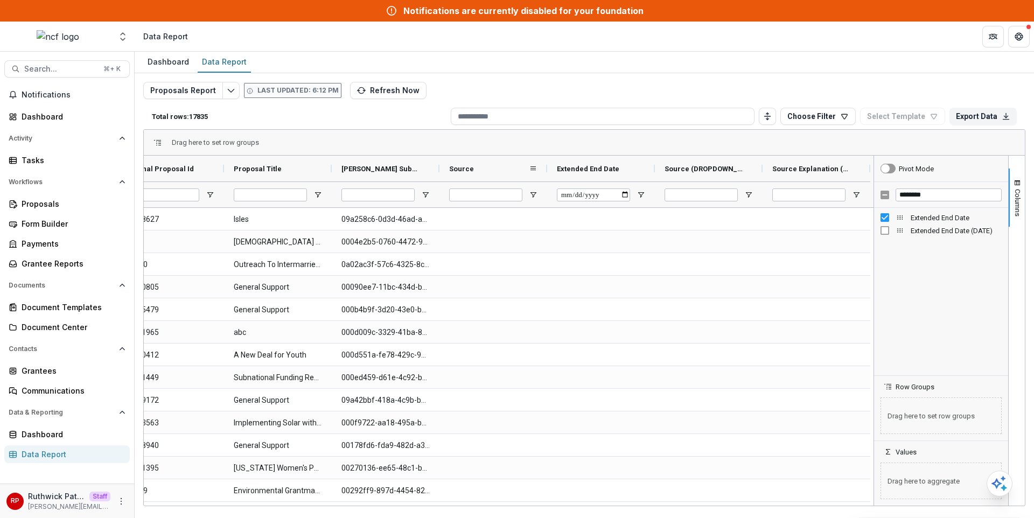
click at [483, 163] on div "Source" at bounding box center [489, 168] width 80 height 20
click at [483, 163] on div "Source 1" at bounding box center [489, 168] width 80 height 20
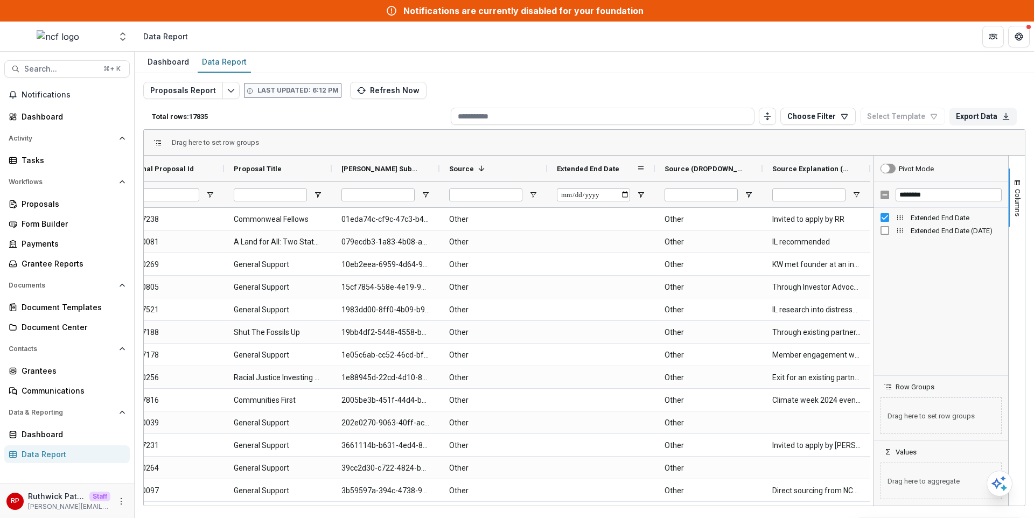
click at [580, 166] on span "Extended End Date" at bounding box center [588, 169] width 62 height 8
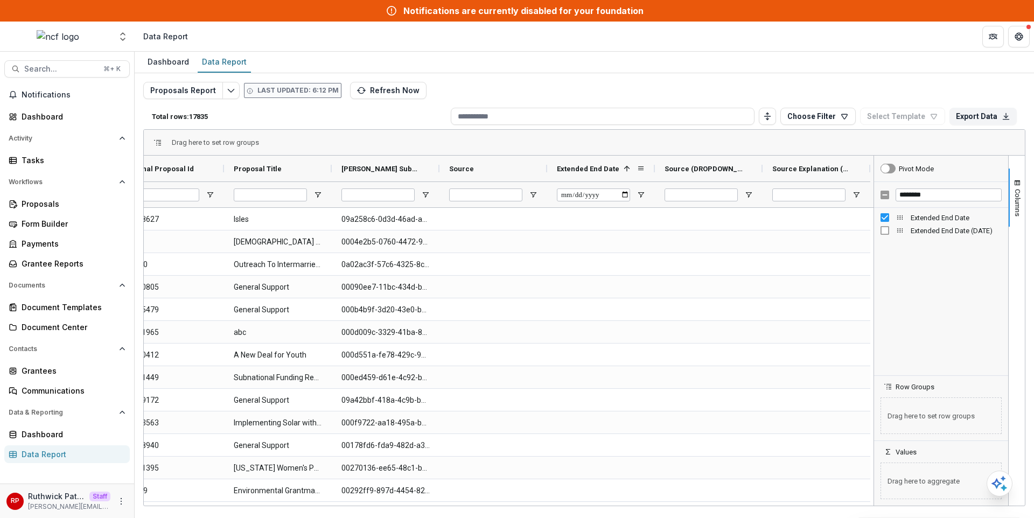
click at [580, 166] on span "Extended End Date" at bounding box center [588, 169] width 62 height 8
click at [594, 173] on div "Extended End Date 1" at bounding box center [597, 168] width 80 height 20
click at [498, 165] on div "Source" at bounding box center [489, 168] width 80 height 20
click at [498, 165] on div "Source 1" at bounding box center [489, 168] width 80 height 20
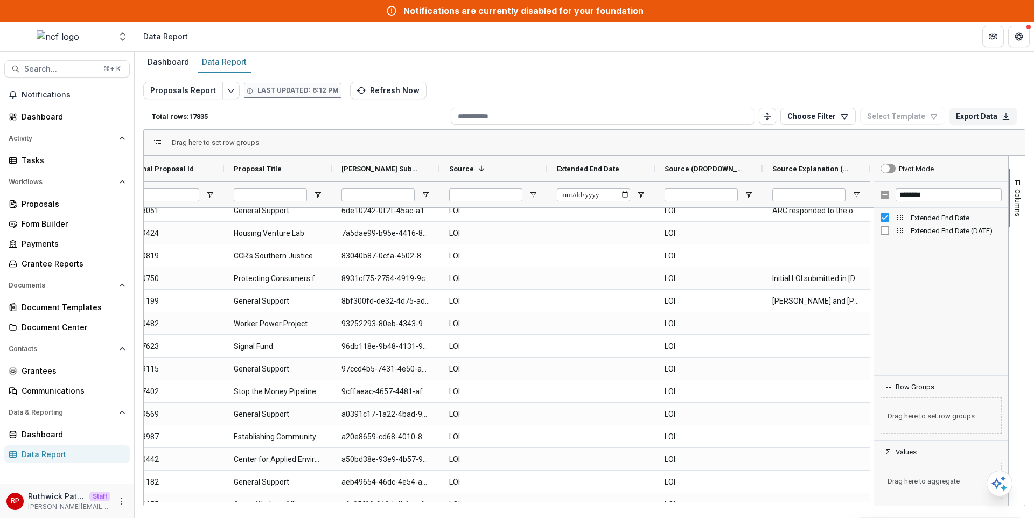
scroll to position [0, 0]
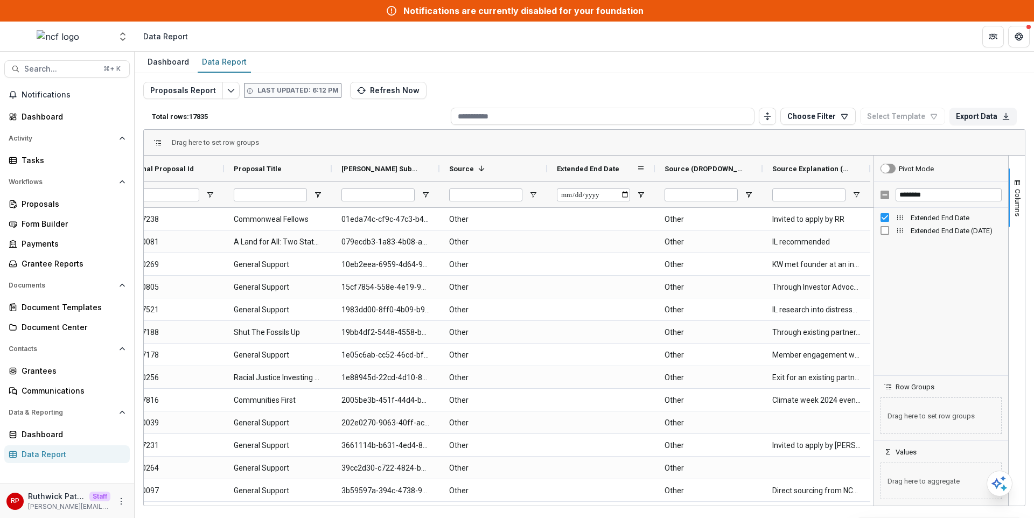
click at [582, 172] on span "Extended End Date" at bounding box center [588, 169] width 62 height 8
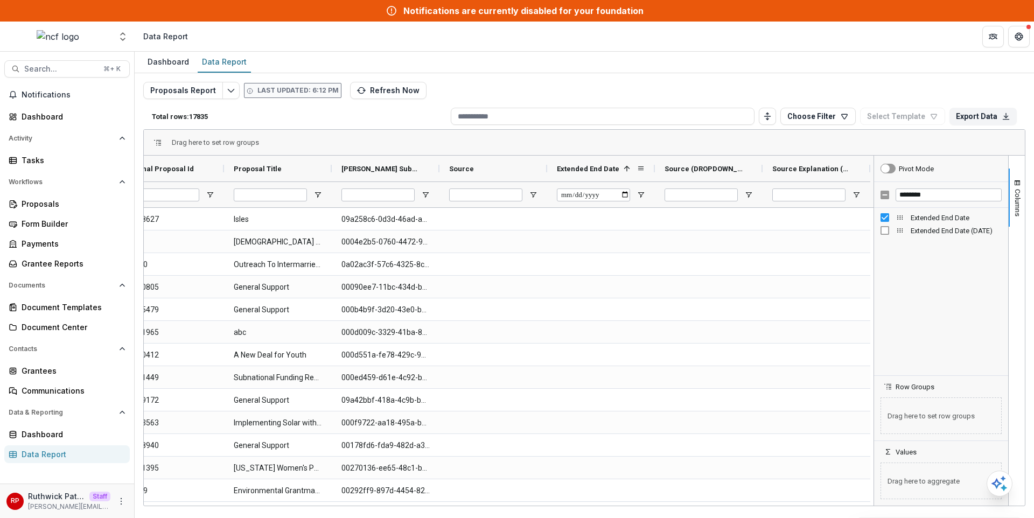
click at [582, 172] on span "Extended End Date" at bounding box center [588, 169] width 62 height 8
click at [838, 161] on div "Source Explanation (SHORT_TEXT)" at bounding box center [813, 168] width 80 height 20
click at [834, 166] on span "Source Explanation (SHORT_TEXT)" at bounding box center [807, 169] width 68 height 8
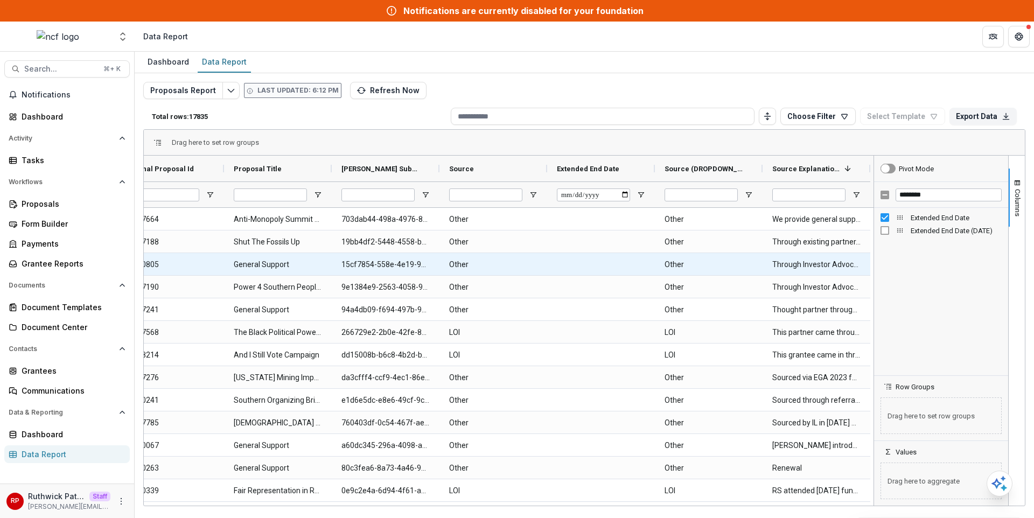
click at [781, 253] on div "Through Investor Advocates for Social Justice, an ICCR member actively involved…" at bounding box center [817, 264] width 108 height 22
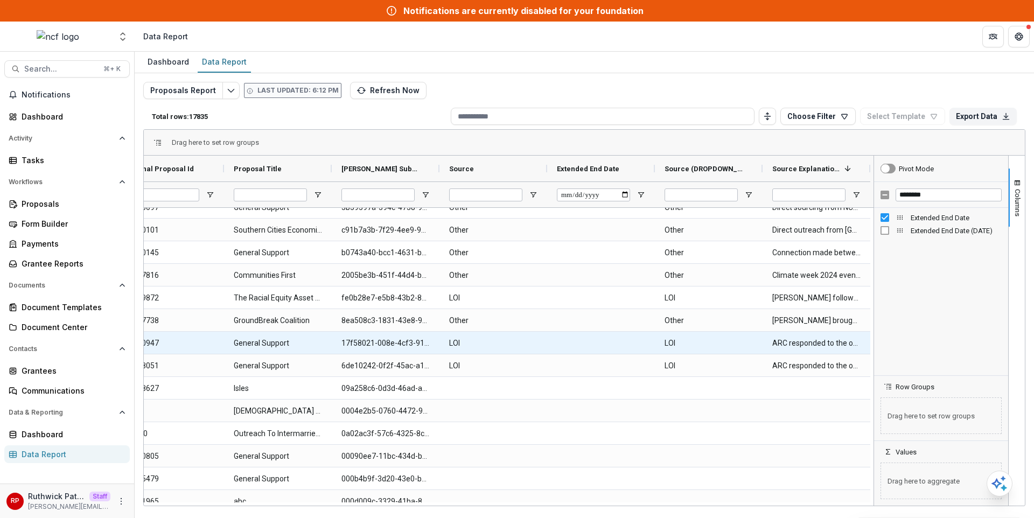
scroll to position [1364, 0]
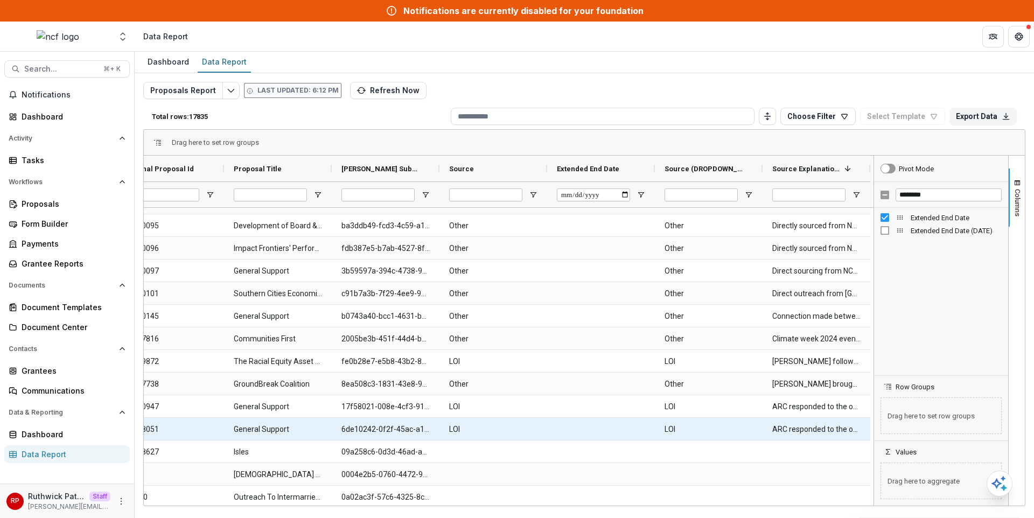
click at [512, 432] on Source-4143 "LOI" at bounding box center [493, 430] width 88 height 22
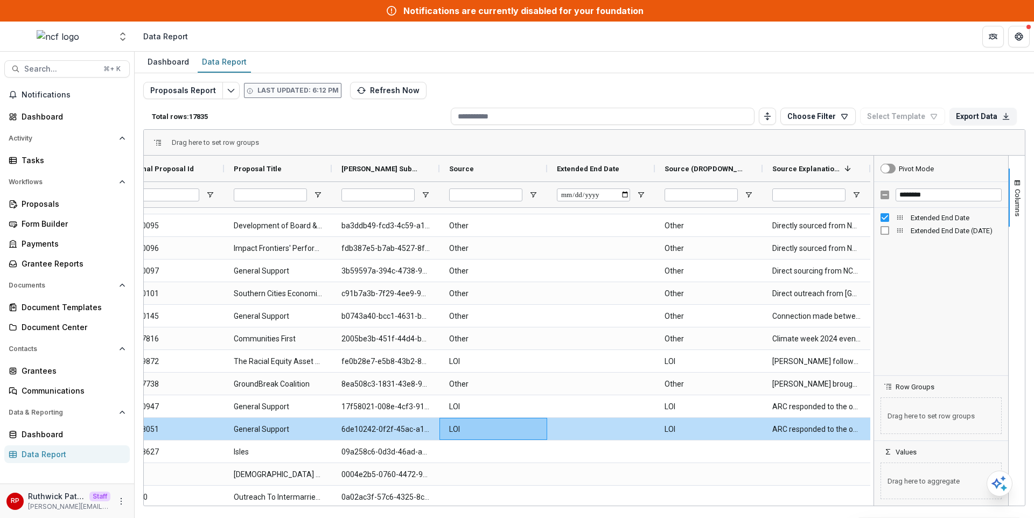
drag, startPoint x: 565, startPoint y: 506, endPoint x: 233, endPoint y: 507, distance: 331.9
click at [233, 507] on div "Dashboard Data Report Proposals Report Last updated: 6:12 PM Refresh Now Total …" at bounding box center [585, 285] width 900 height 467
drag, startPoint x: 300, startPoint y: 506, endPoint x: 197, endPoint y: 505, distance: 102.9
click at [197, 505] on div "Dashboard Data Report Proposals Report Last updated: 6:12 PM Refresh Now Total …" at bounding box center [585, 285] width 900 height 467
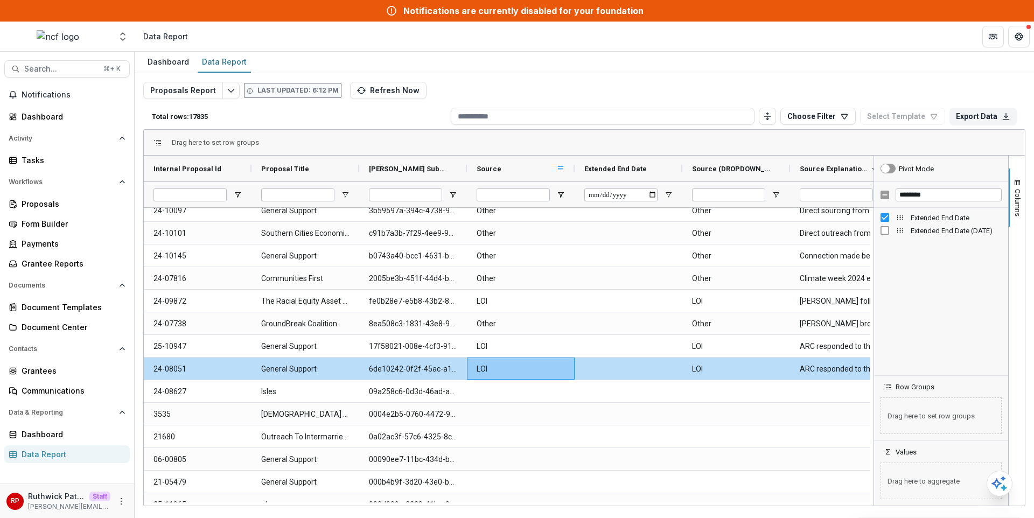
click at [558, 164] on span at bounding box center [561, 168] width 9 height 9
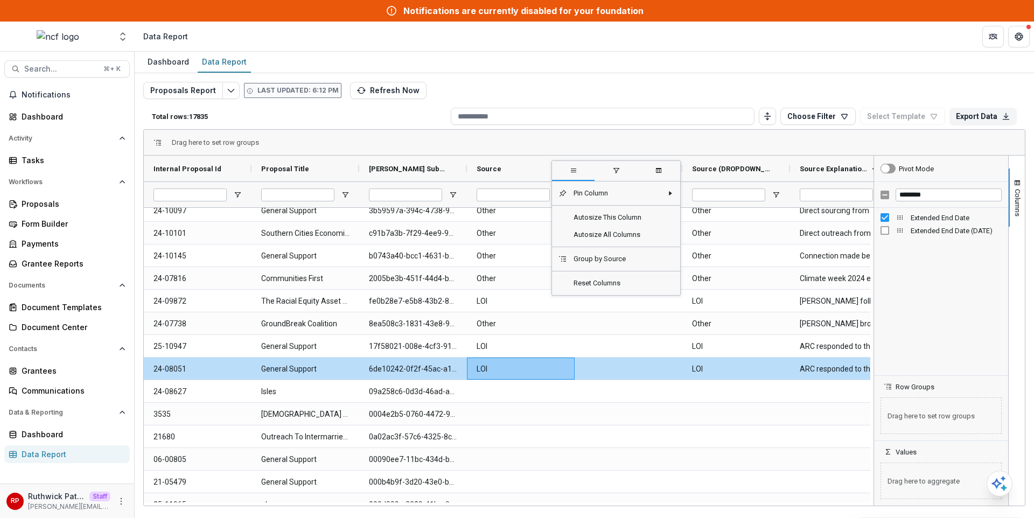
click at [610, 171] on span "filter" at bounding box center [616, 171] width 43 height 19
type input "**********"
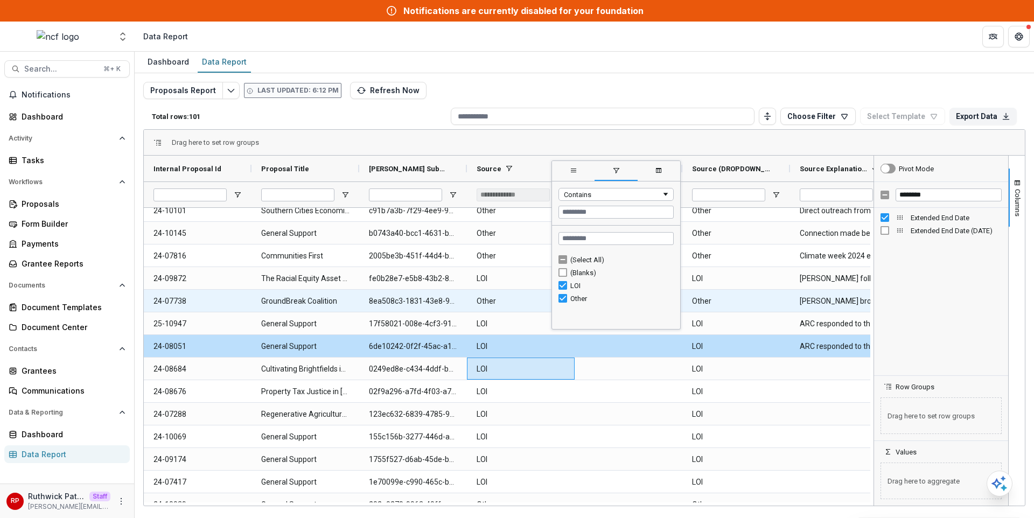
click at [489, 304] on Source-4829 "Other" at bounding box center [521, 301] width 88 height 22
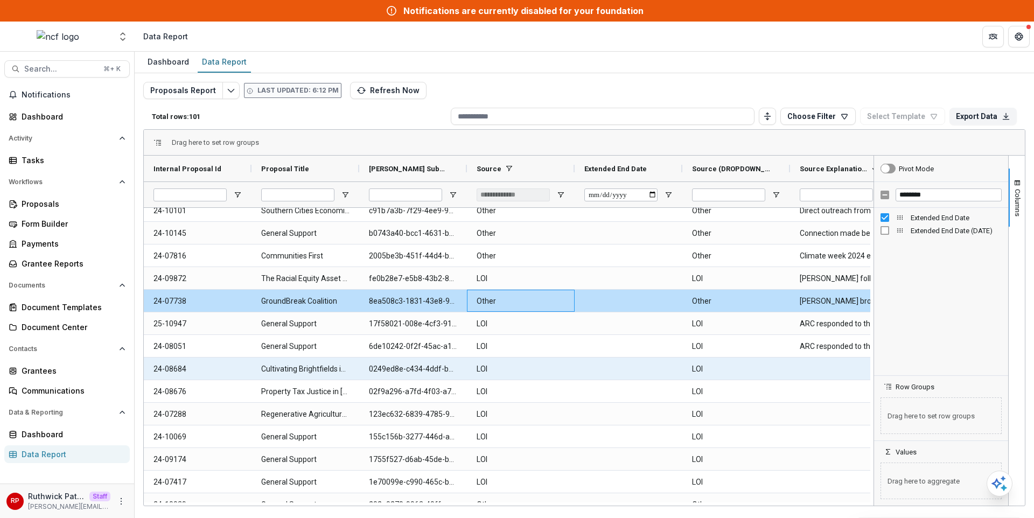
click at [722, 364] on \(DROPDOWN_LIST\)-5055 "LOI" at bounding box center [736, 369] width 88 height 22
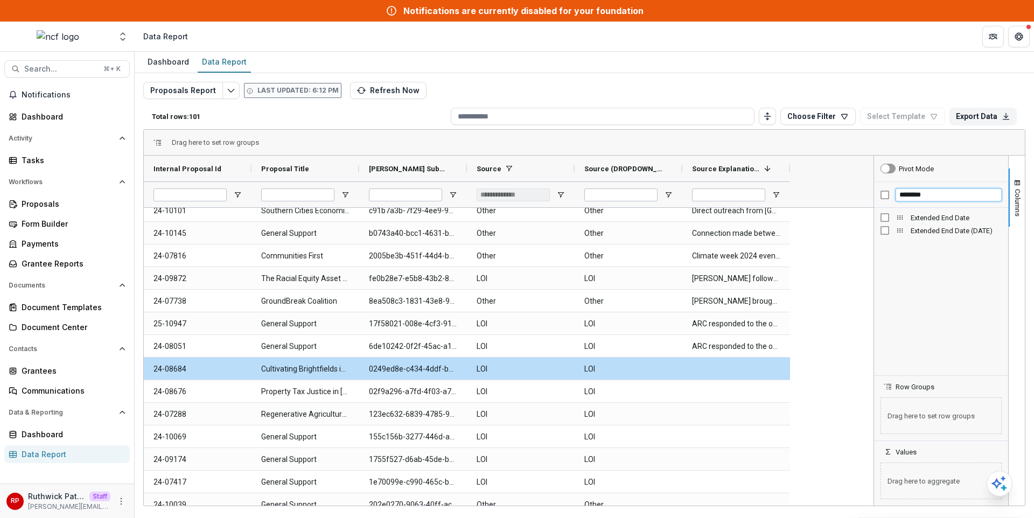
click at [921, 197] on input "********" at bounding box center [949, 195] width 106 height 13
type input "**********"
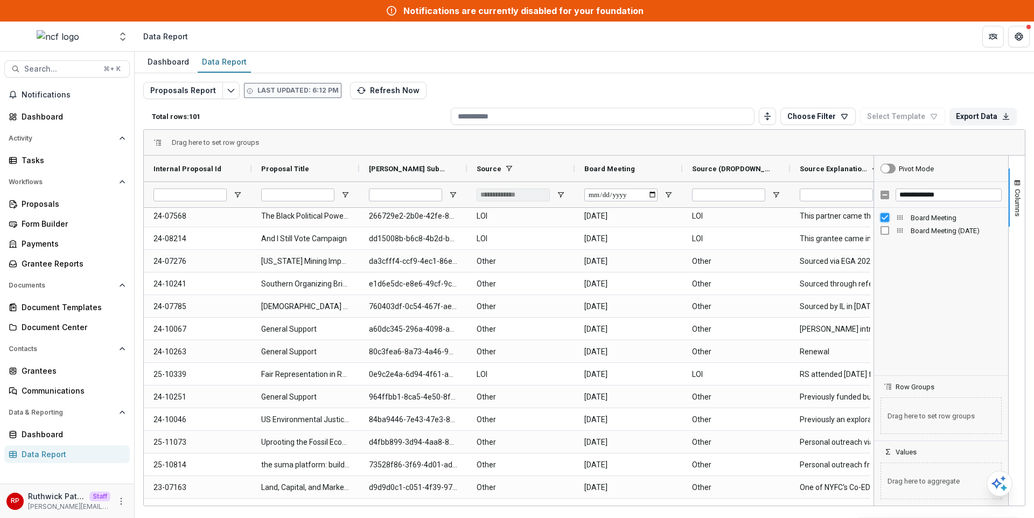
scroll to position [0, 0]
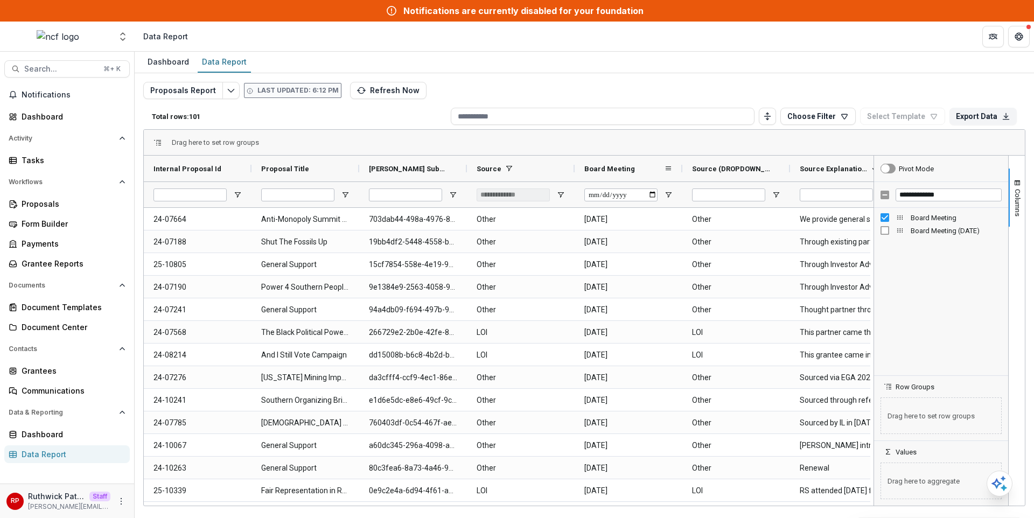
click at [616, 175] on div "Board Meeting" at bounding box center [625, 168] width 80 height 20
click at [616, 175] on div "Board Meeting 1" at bounding box center [625, 168] width 80 height 20
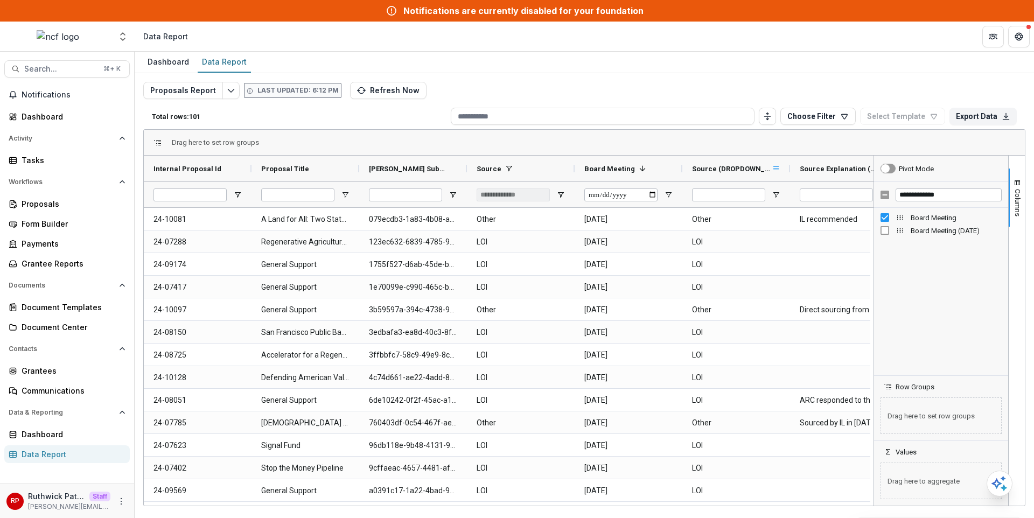
click at [772, 171] on span at bounding box center [776, 168] width 9 height 9
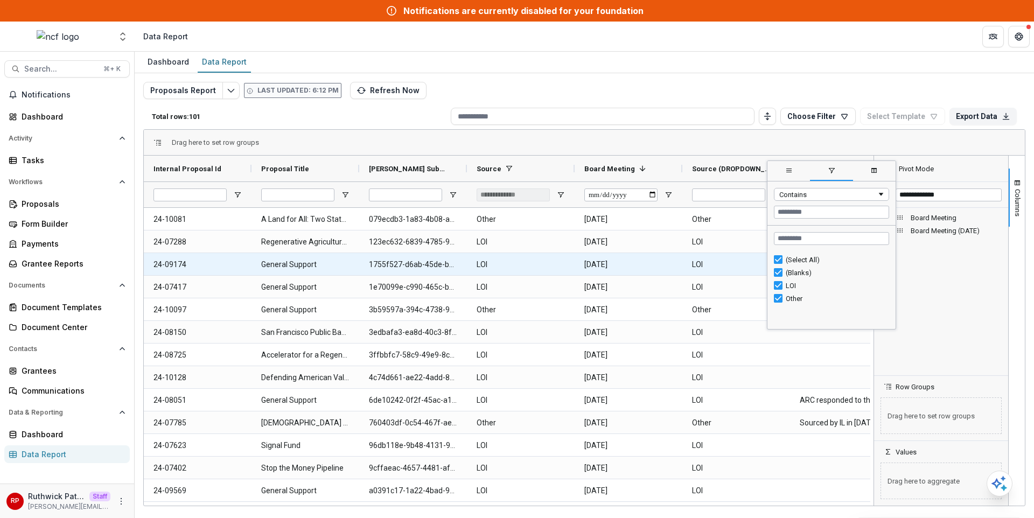
click at [708, 262] on \(DROPDOWN_LIST\)-5663 "LOI" at bounding box center [736, 265] width 88 height 22
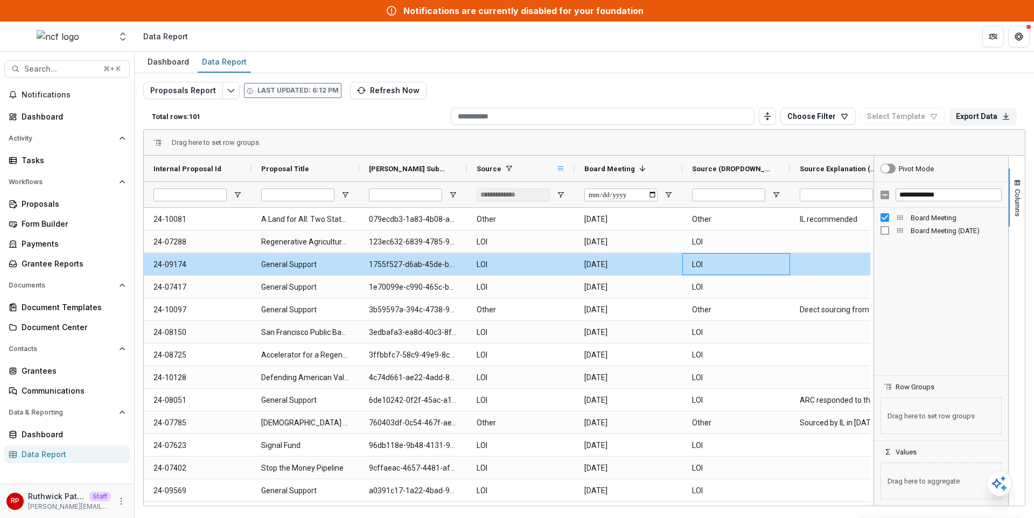
click at [557, 172] on span at bounding box center [561, 168] width 9 height 9
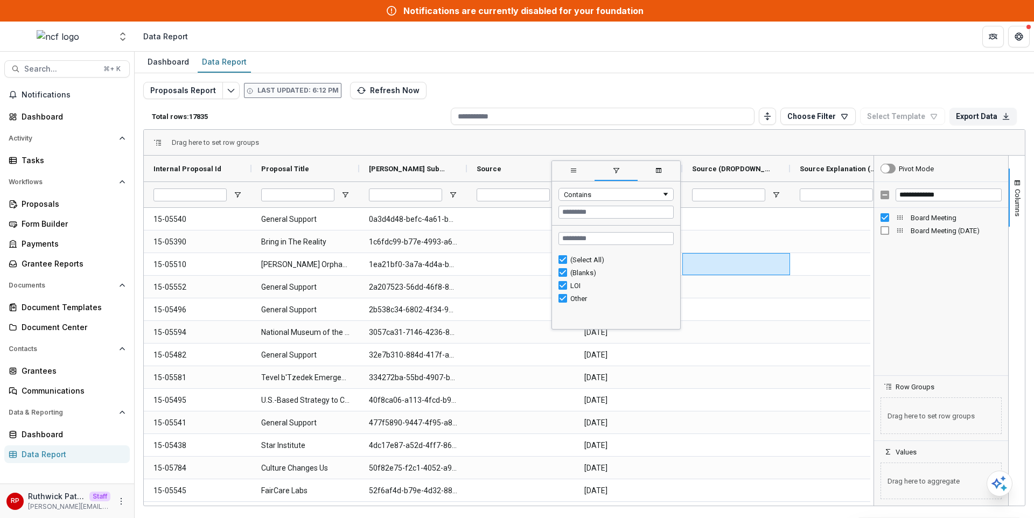
click at [722, 289] on div at bounding box center [737, 287] width 108 height 22
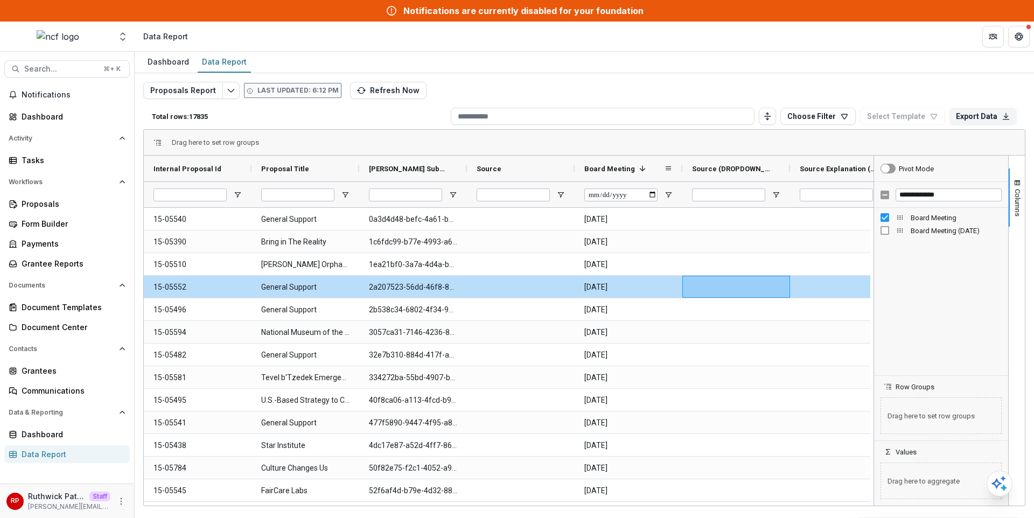
click at [624, 174] on div "Board Meeting 1" at bounding box center [625, 168] width 80 height 20
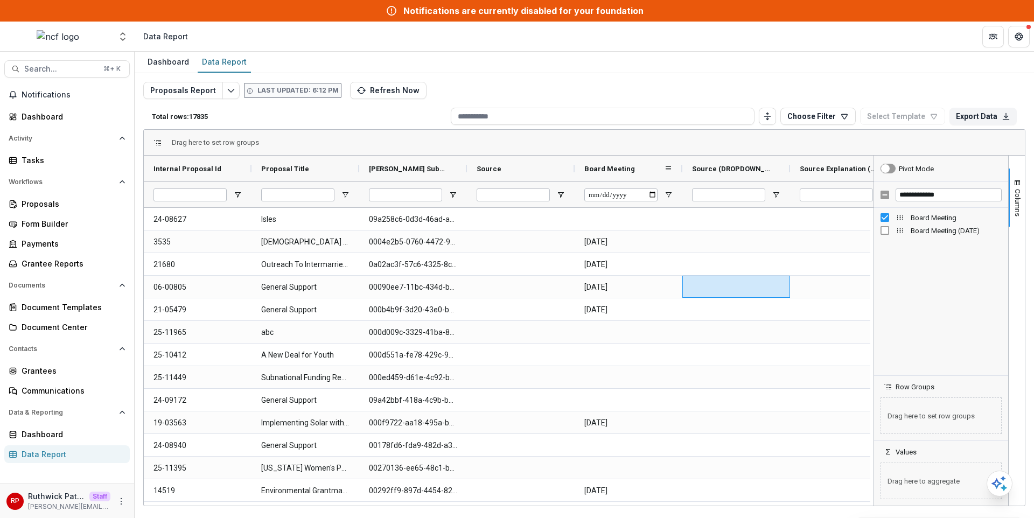
click at [618, 168] on span "Board Meeting" at bounding box center [610, 169] width 51 height 8
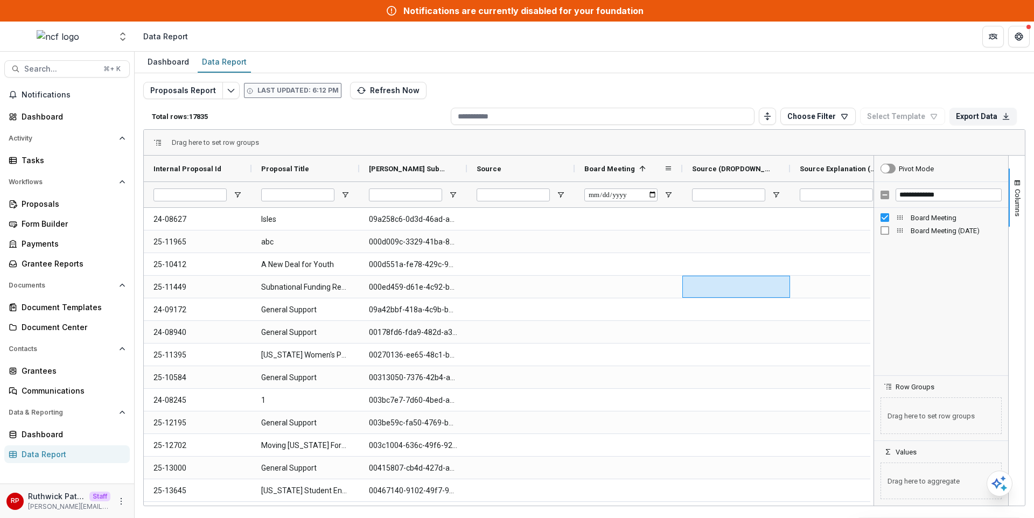
click at [630, 174] on div "Board Meeting 1" at bounding box center [625, 168] width 80 height 20
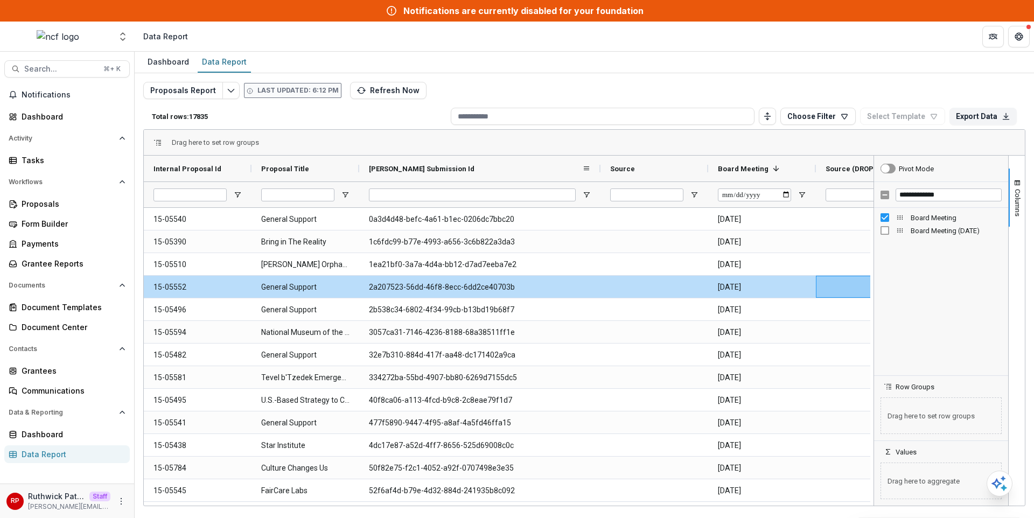
drag, startPoint x: 467, startPoint y: 169, endPoint x: 601, endPoint y: 169, distance: 133.6
click at [601, 169] on div at bounding box center [601, 169] width 4 height 26
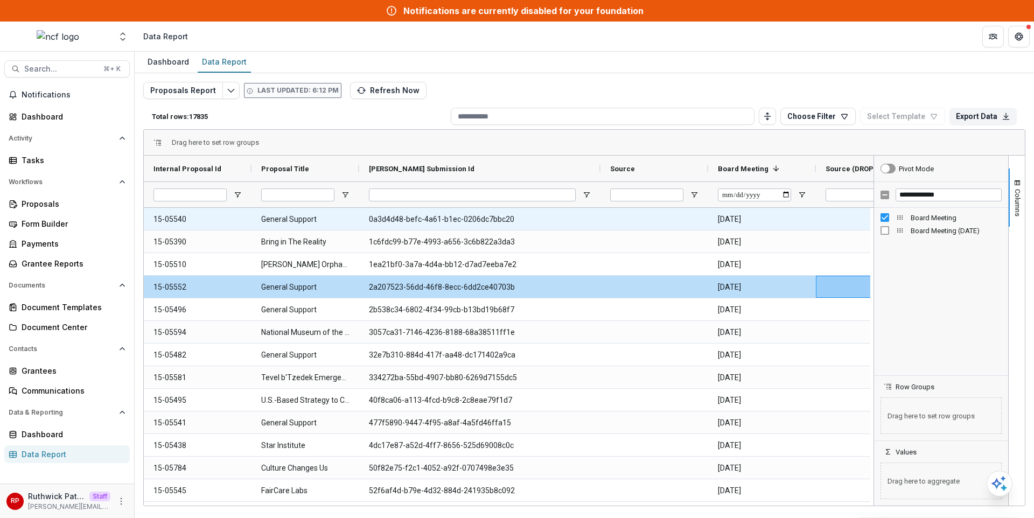
click at [499, 223] on Id-6234 "0a3d4d48-befc-4a61-b1ec-0206dc7bbc20" at bounding box center [480, 219] width 222 height 22
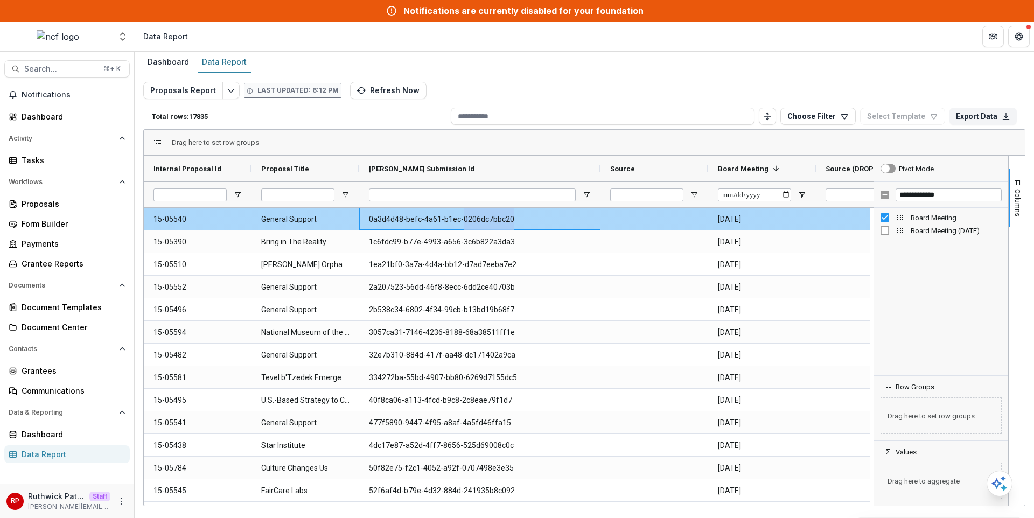
click at [499, 223] on Id-6234 "0a3d4d48-befc-4a61-b1ec-0206dc7bbc20" at bounding box center [480, 219] width 222 height 22
copy Id-6234 "0a3d4d48-befc-4a61-b1ec-0206dc7bbc20"
click at [443, 224] on Id-6234 "0a3d4d48-befc-4a61-b1ec-0206dc7bbc20" at bounding box center [480, 219] width 222 height 22
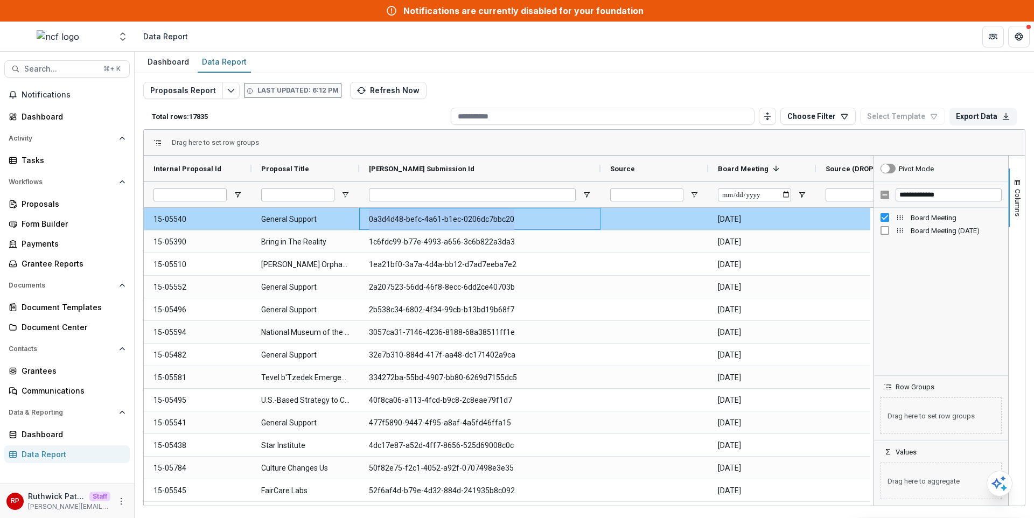
click at [443, 224] on Id-6234 "0a3d4d48-befc-4a61-b1ec-0206dc7bbc20" at bounding box center [480, 219] width 222 height 22
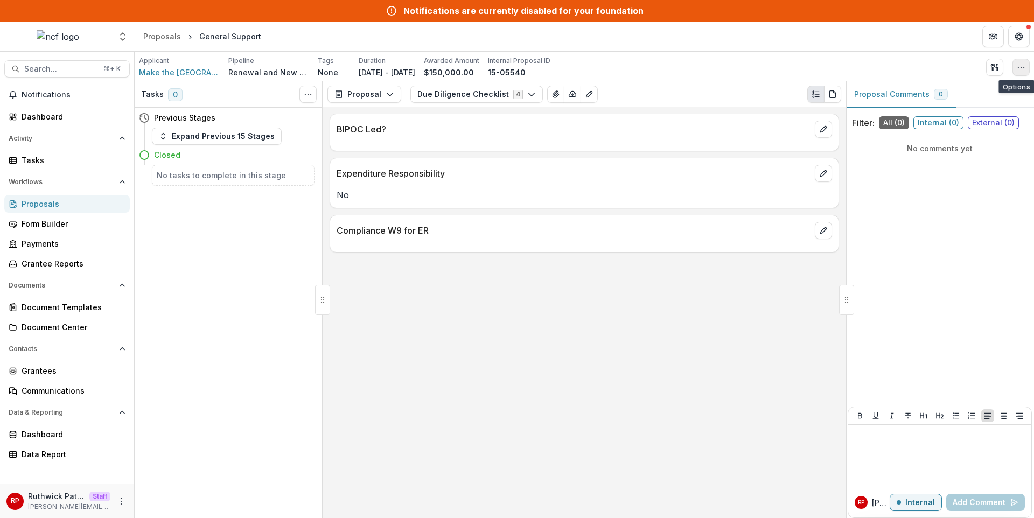
click at [1017, 71] on icon "button" at bounding box center [1021, 67] width 9 height 9
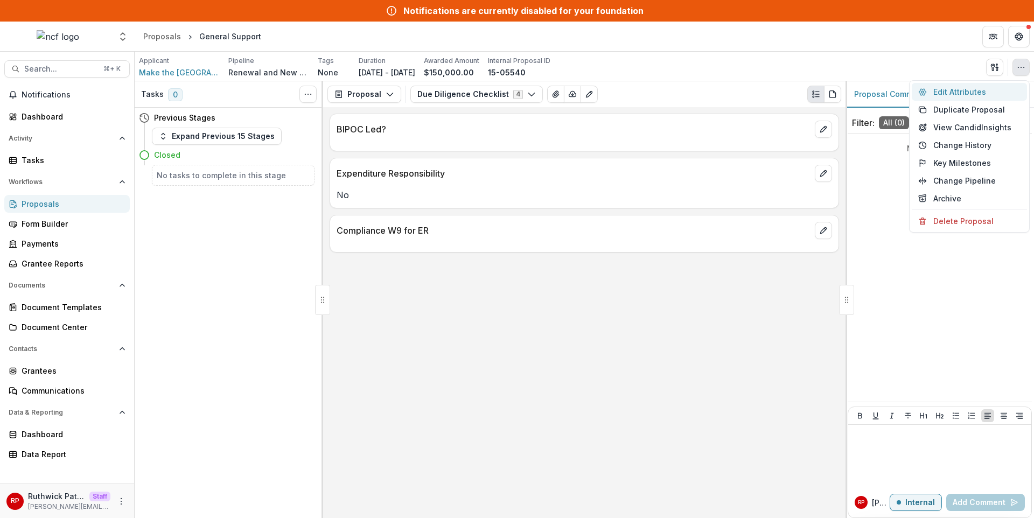
click at [997, 86] on button "Edit Attributes" at bounding box center [969, 92] width 115 height 18
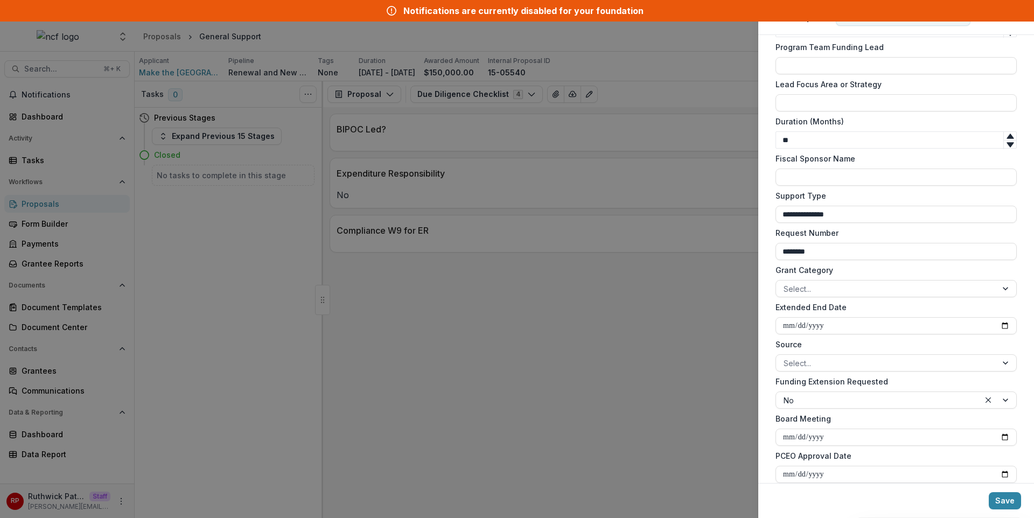
scroll to position [896, 0]
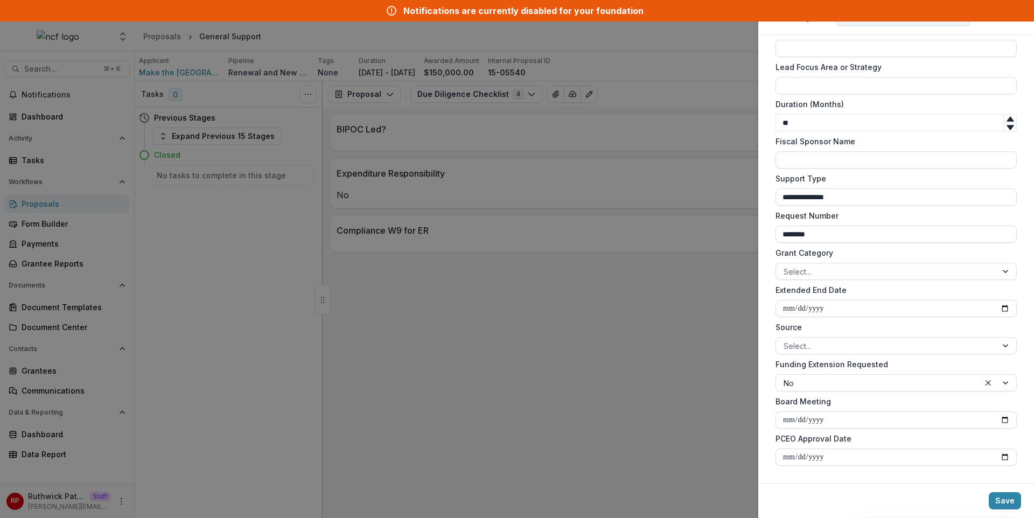
click at [573, 113] on div "**********" at bounding box center [517, 259] width 1034 height 518
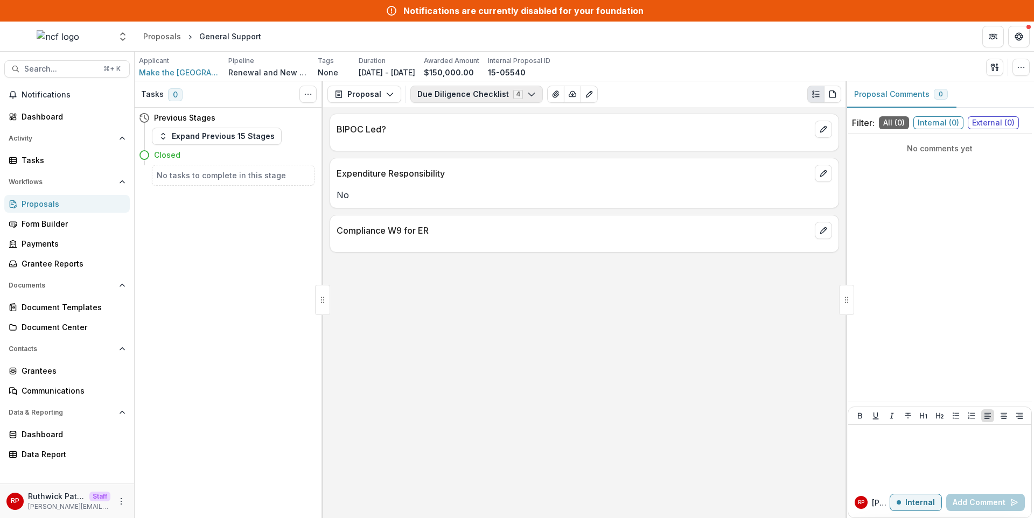
click at [496, 98] on button "Due Diligence Checklist 4" at bounding box center [477, 94] width 133 height 17
click at [497, 166] on span "Partner Review" at bounding box center [479, 170] width 99 height 11
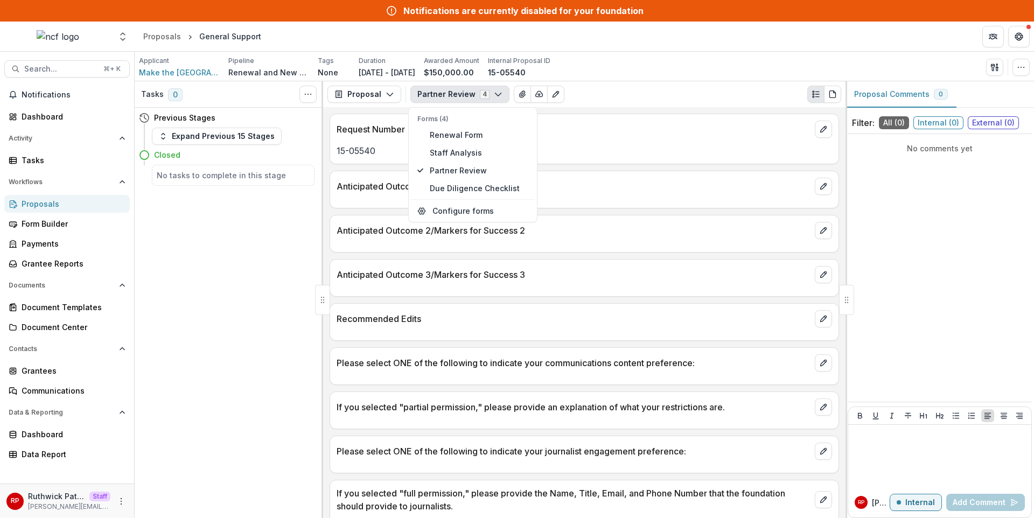
click at [592, 172] on div "Anticipated Outcome 1/Markers for Success 1" at bounding box center [584, 183] width 509 height 24
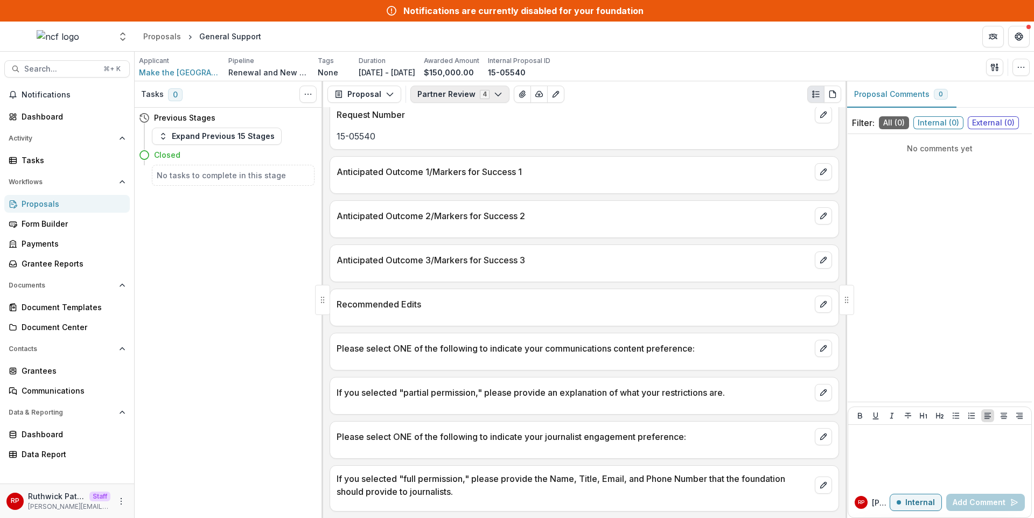
click at [481, 95] on button "Partner Review 4" at bounding box center [460, 94] width 99 height 17
click at [482, 157] on span "Staff Analysis" at bounding box center [479, 152] width 99 height 11
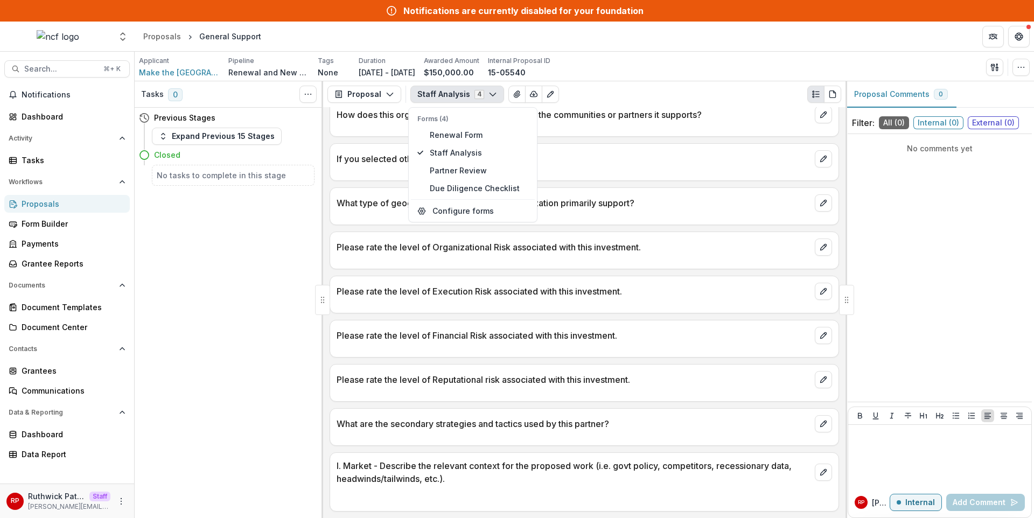
click at [611, 198] on p "What type of geographic areas does your organization primarily support?" at bounding box center [574, 203] width 474 height 13
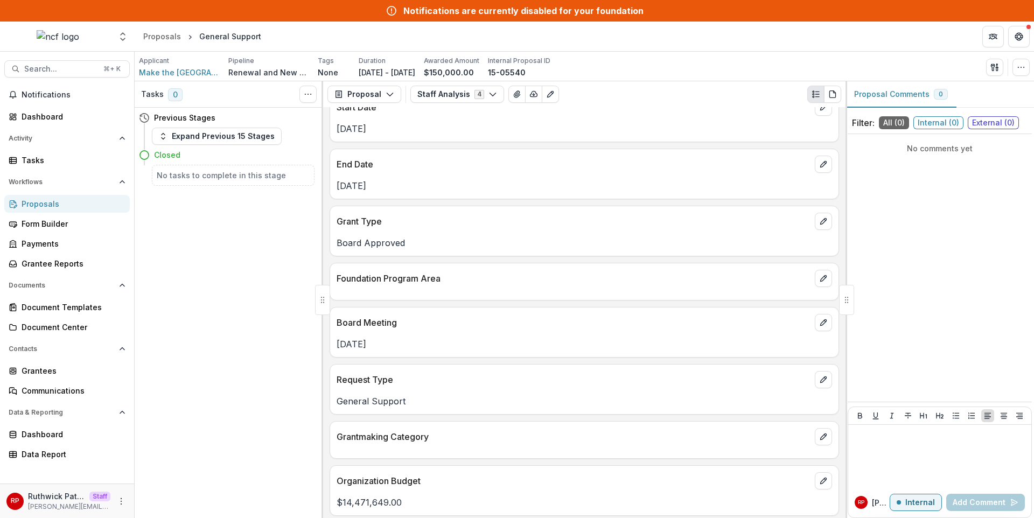
scroll to position [0, 0]
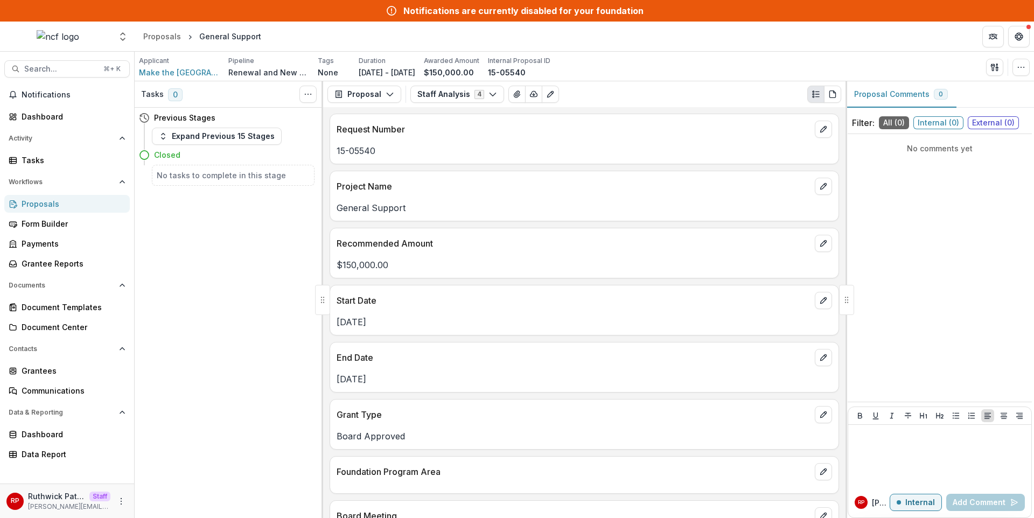
click at [471, 131] on p "Request Number" at bounding box center [574, 129] width 474 height 13
click at [1019, 73] on button "button" at bounding box center [1021, 67] width 17 height 17
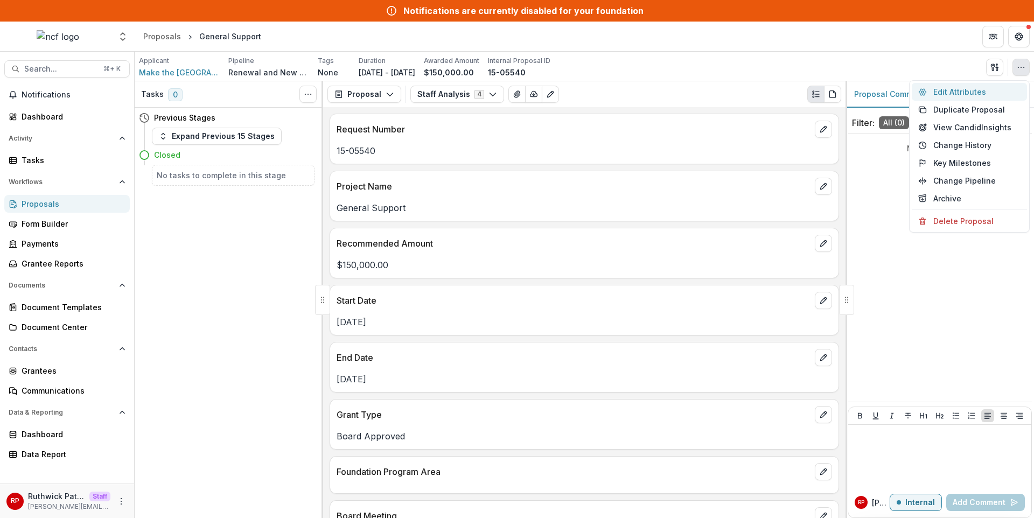
click at [973, 99] on button "Edit Attributes" at bounding box center [969, 92] width 115 height 18
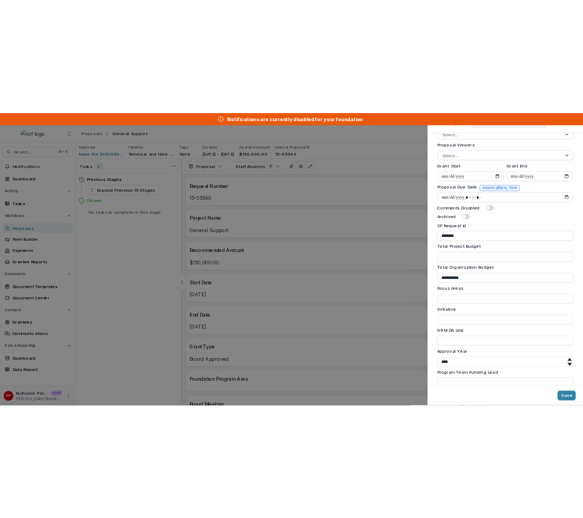
scroll to position [896, 0]
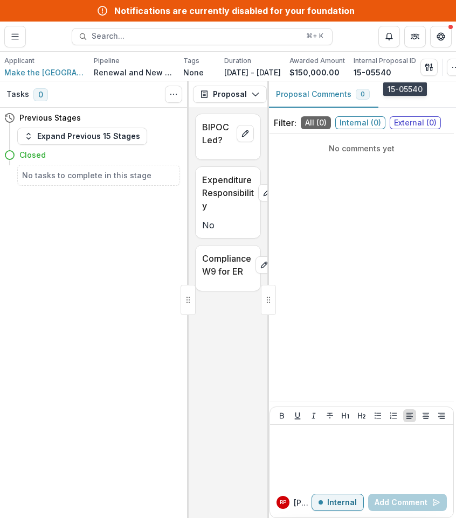
scroll to position [0, 47]
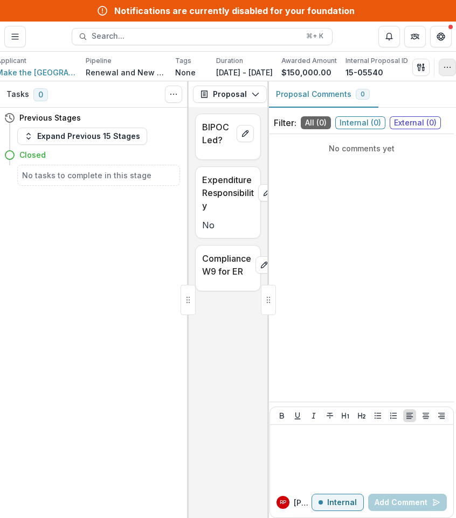
click at [446, 68] on icon "button" at bounding box center [447, 67] width 9 height 9
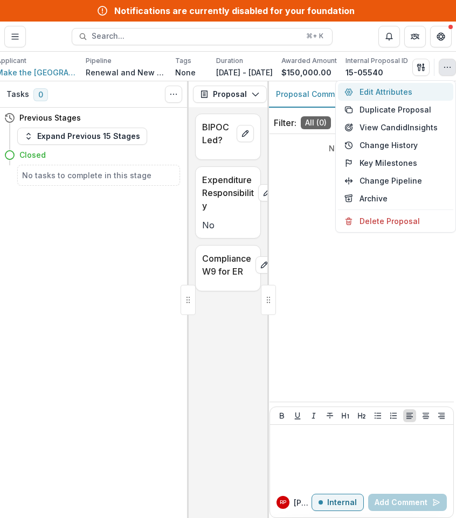
click at [429, 90] on button "Edit Attributes" at bounding box center [395, 92] width 115 height 18
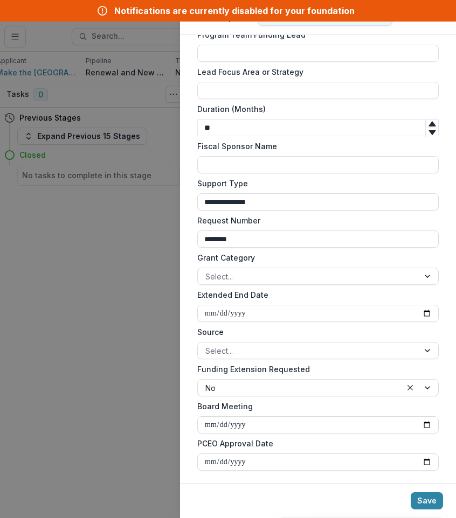
scroll to position [896, 0]
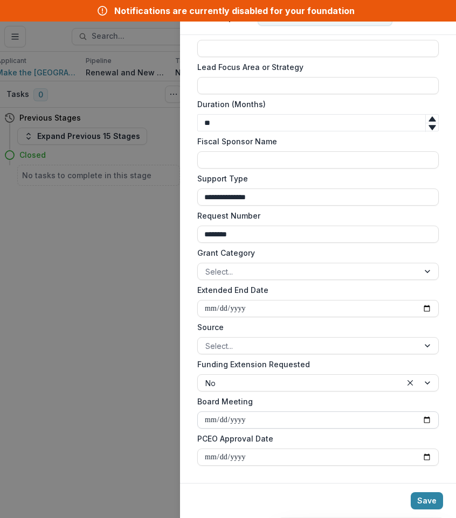
click at [427, 419] on input "Board Meeting" at bounding box center [317, 420] width 241 height 17
type input "**********"
click at [425, 500] on button "Save" at bounding box center [427, 500] width 32 height 17
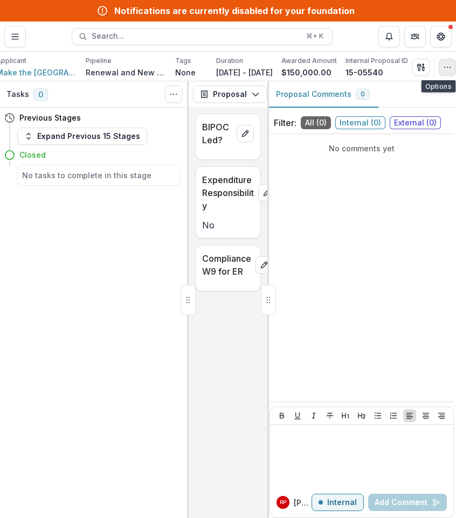
click at [442, 72] on button "button" at bounding box center [447, 67] width 17 height 17
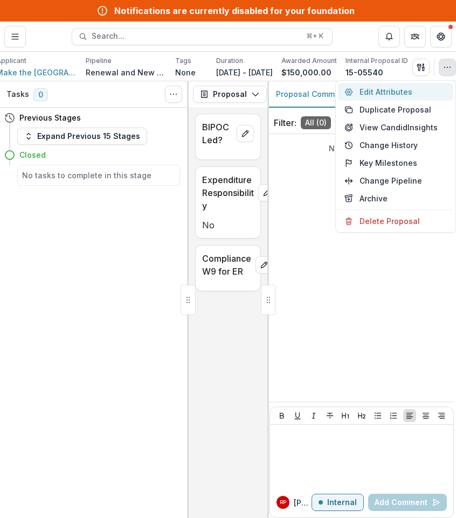
click at [429, 87] on button "Edit Attributes" at bounding box center [395, 92] width 115 height 18
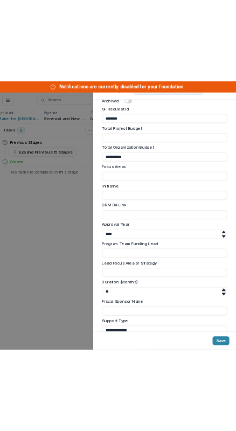
scroll to position [662, 0]
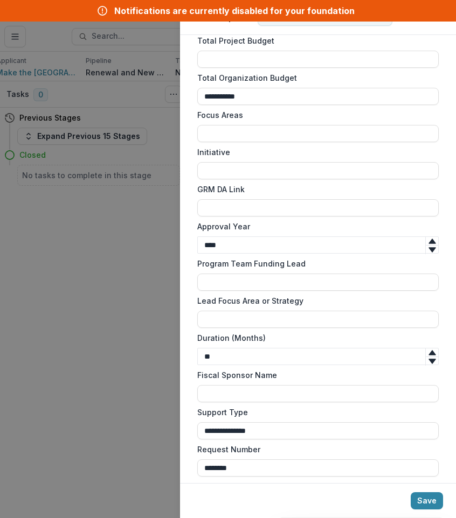
click at [119, 310] on div "**********" at bounding box center [228, 259] width 456 height 518
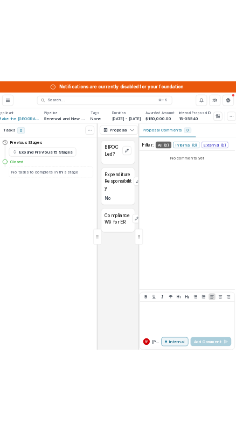
scroll to position [0, 47]
